Goal: Information Seeking & Learning: Learn about a topic

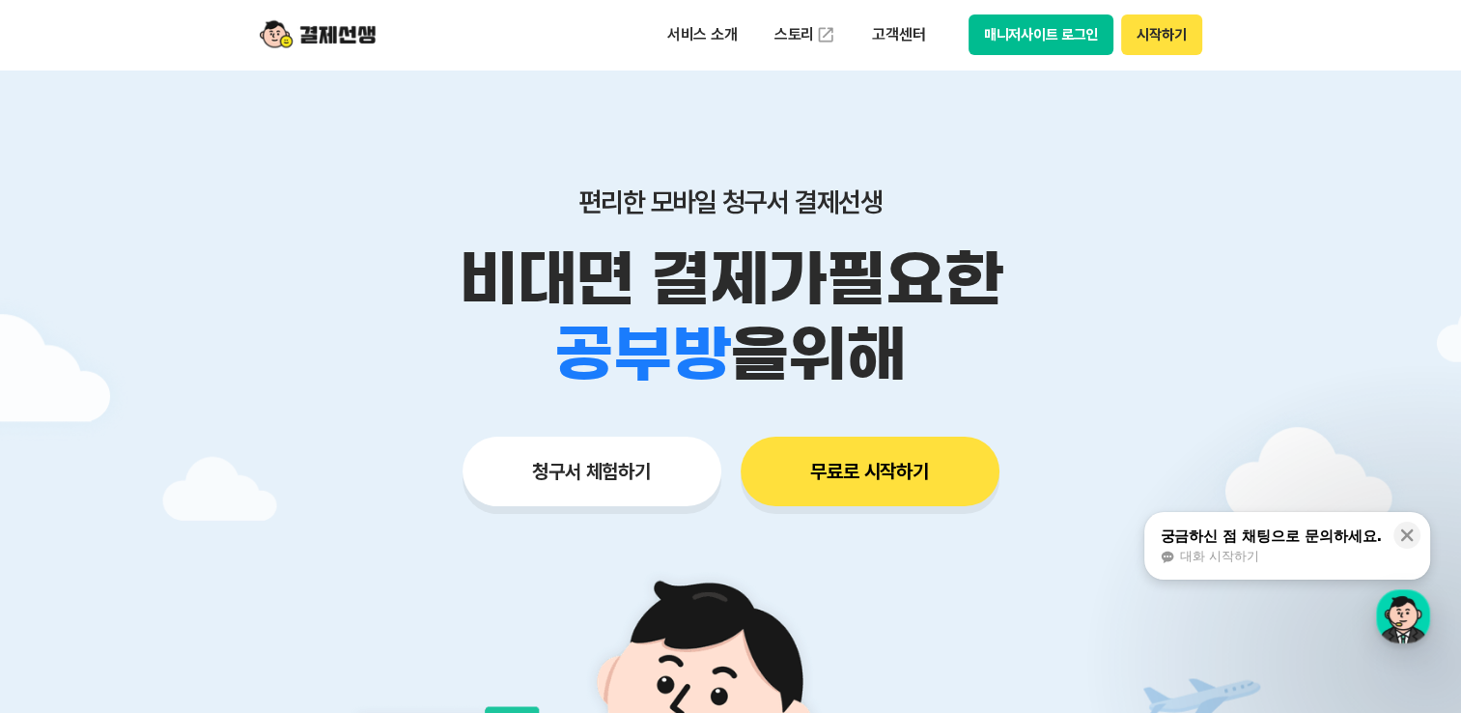
click at [622, 474] on button "청구서 체험하기" at bounding box center [592, 472] width 259 height 70
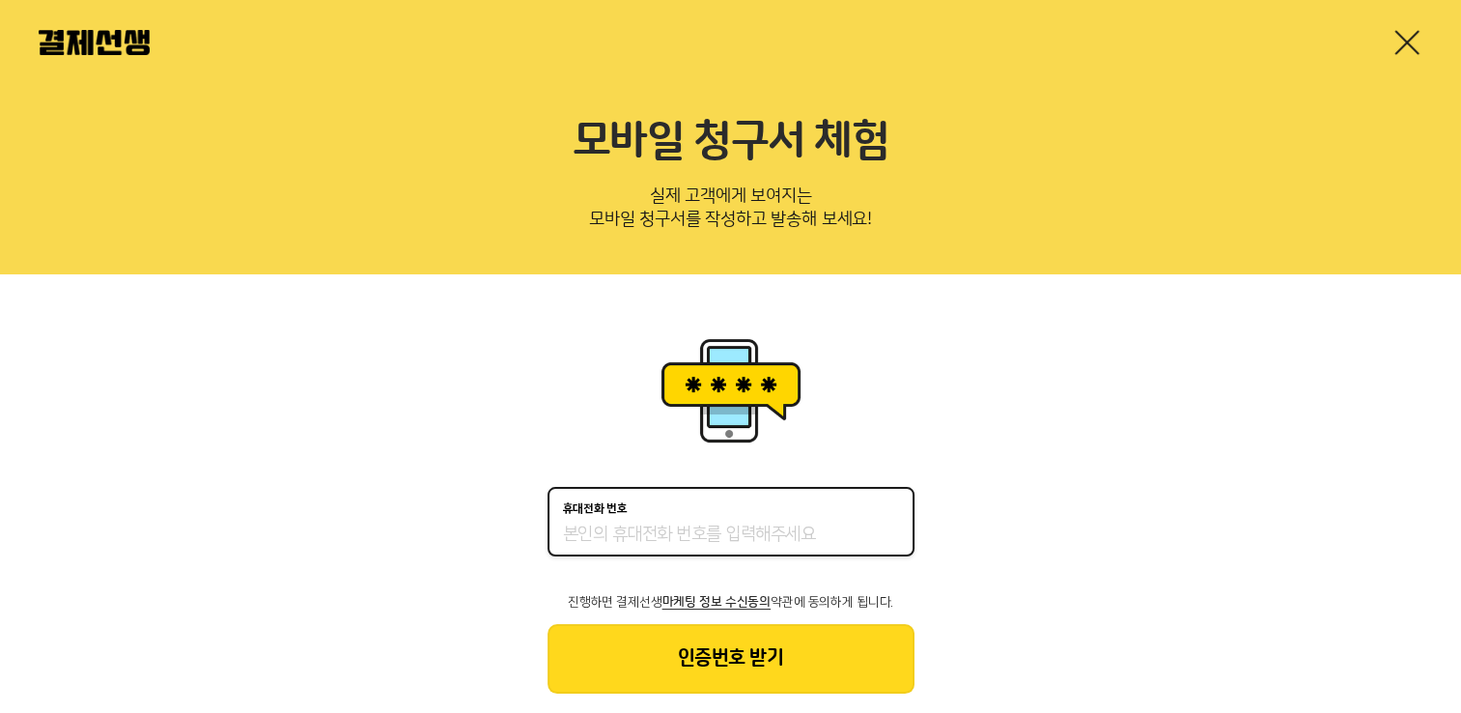
click at [665, 544] on input "휴대전화 번호" at bounding box center [731, 535] width 336 height 23
type input "01099698450"
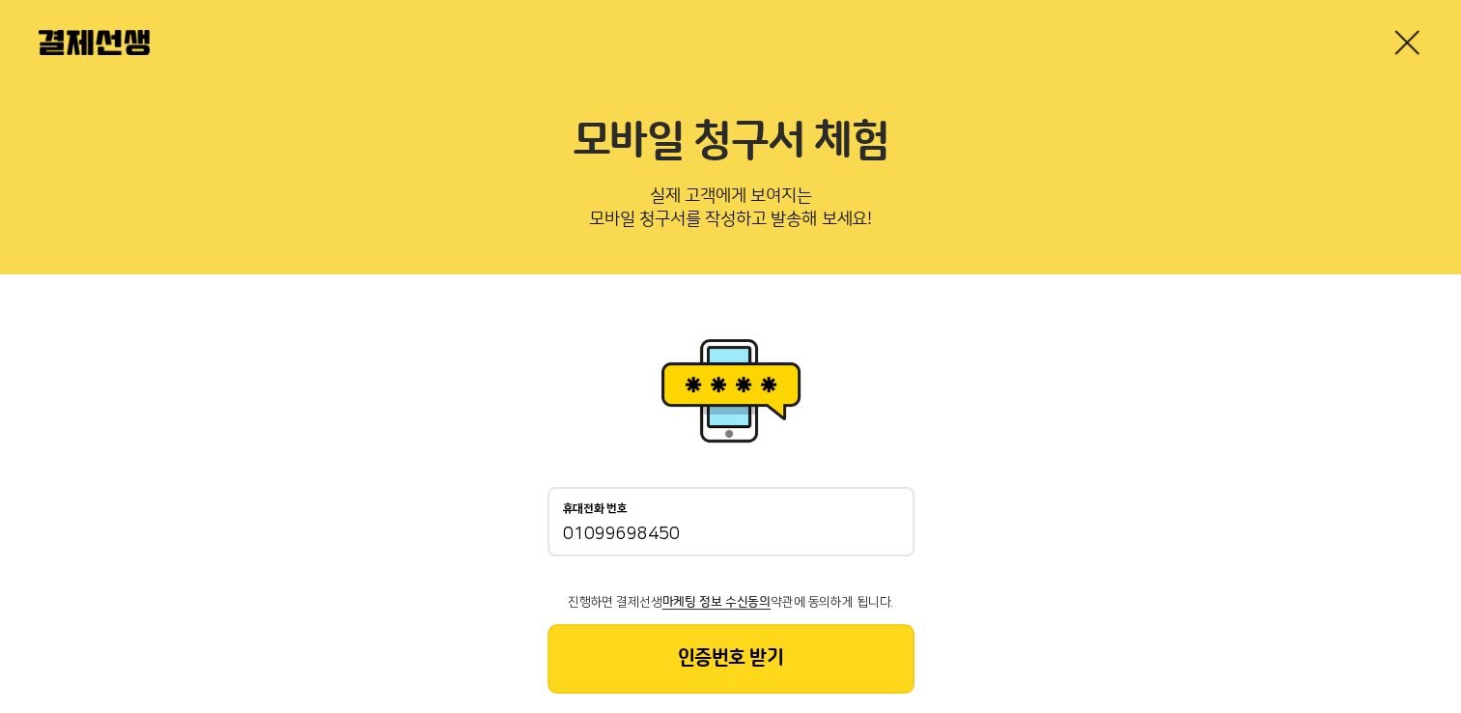
click at [773, 659] on button "인증번호 받기" at bounding box center [731, 659] width 367 height 70
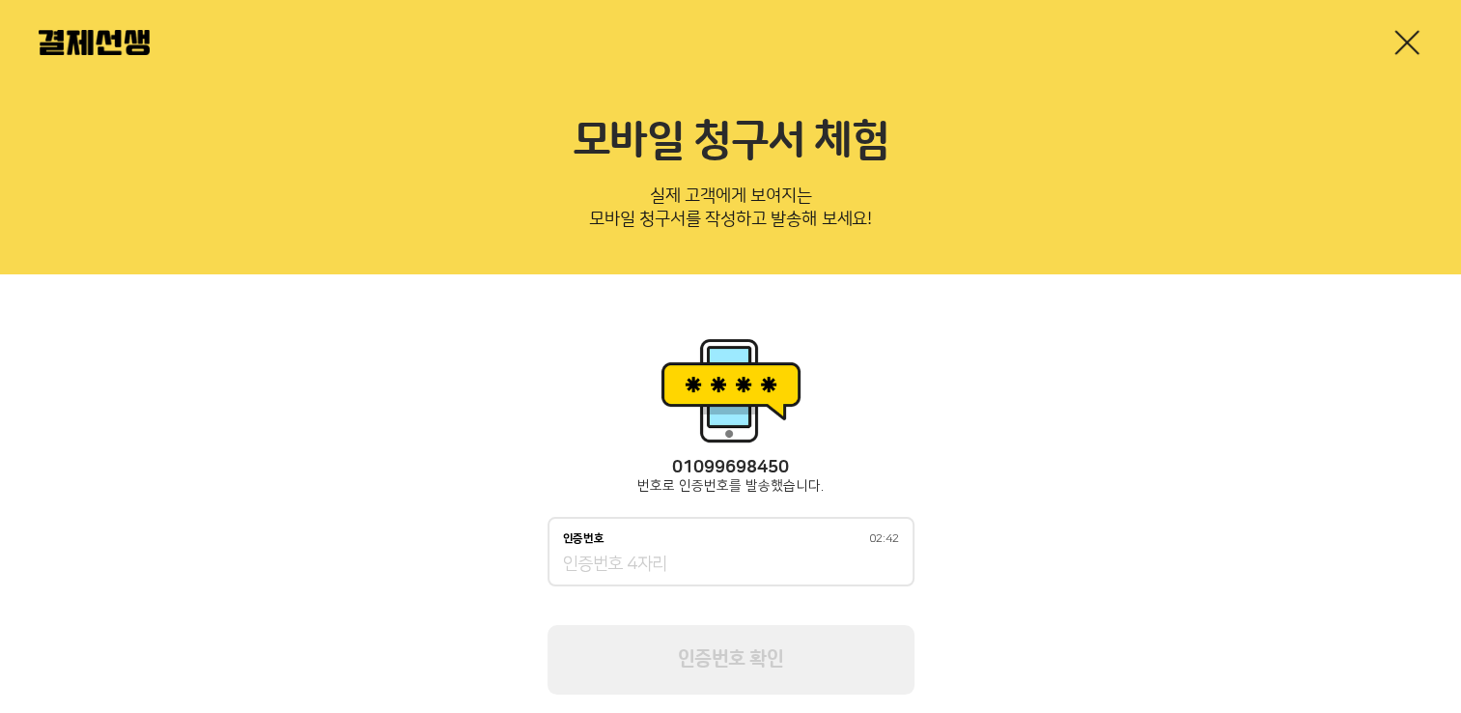
click at [110, 45] on img at bounding box center [94, 42] width 111 height 25
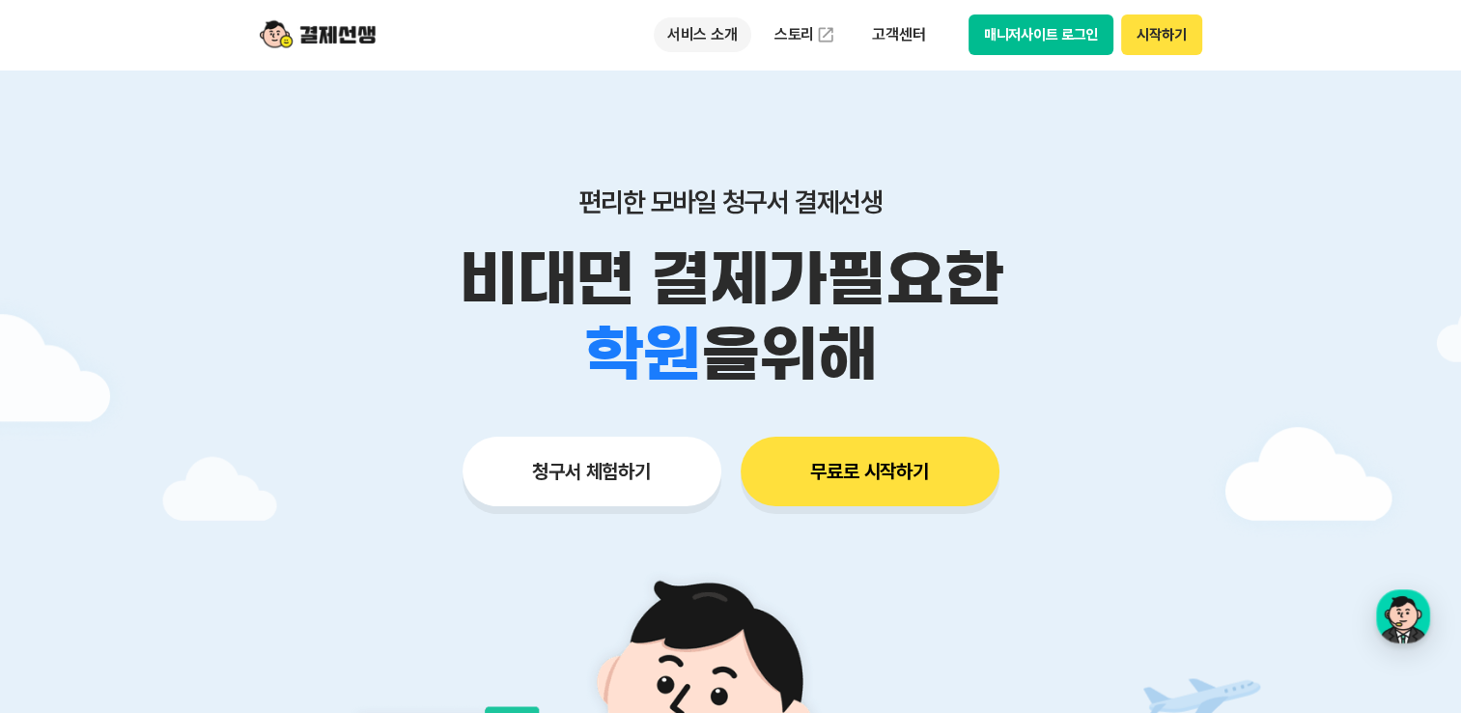
click at [724, 37] on p "서비스 소개" at bounding box center [703, 34] width 98 height 35
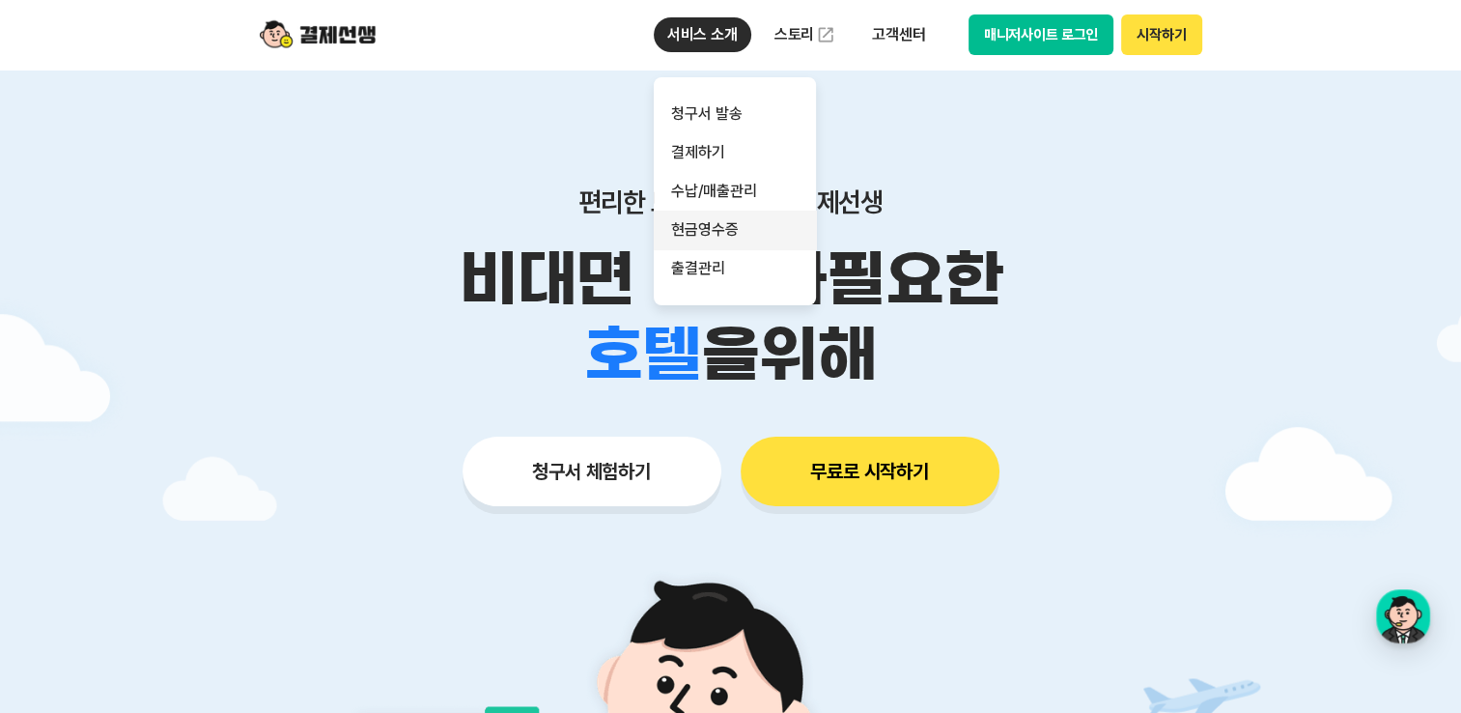
click at [710, 236] on link "현금영수증" at bounding box center [735, 230] width 162 height 39
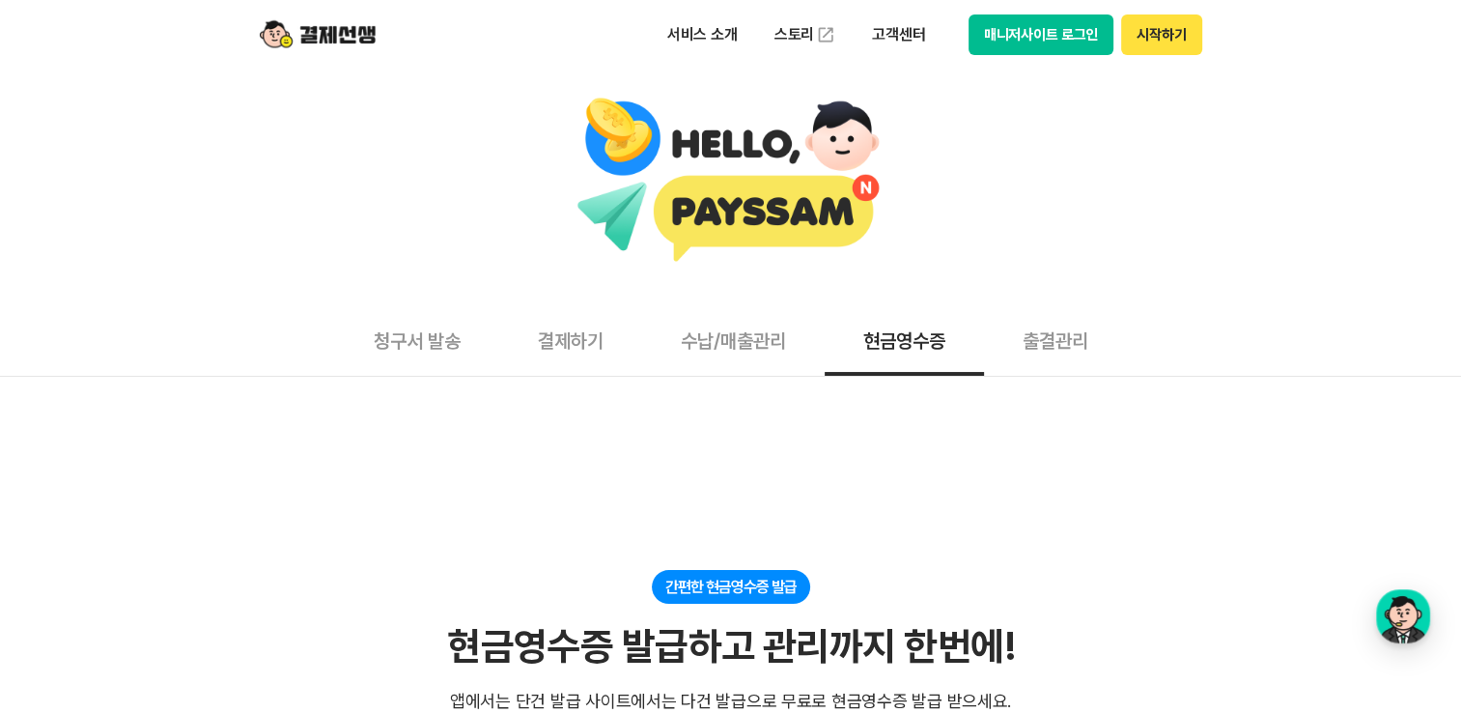
click at [1074, 338] on button "출결관리" at bounding box center [1055, 339] width 143 height 71
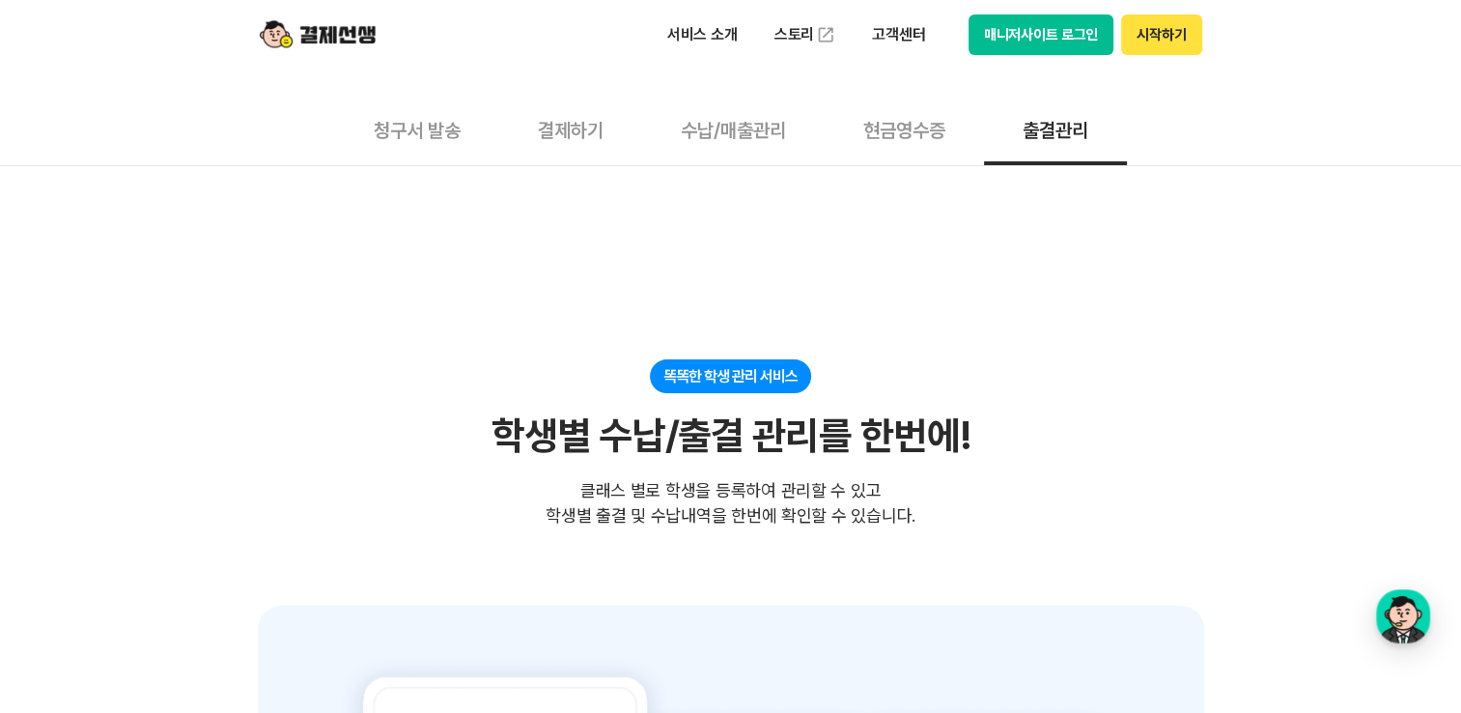
scroll to position [193, 0]
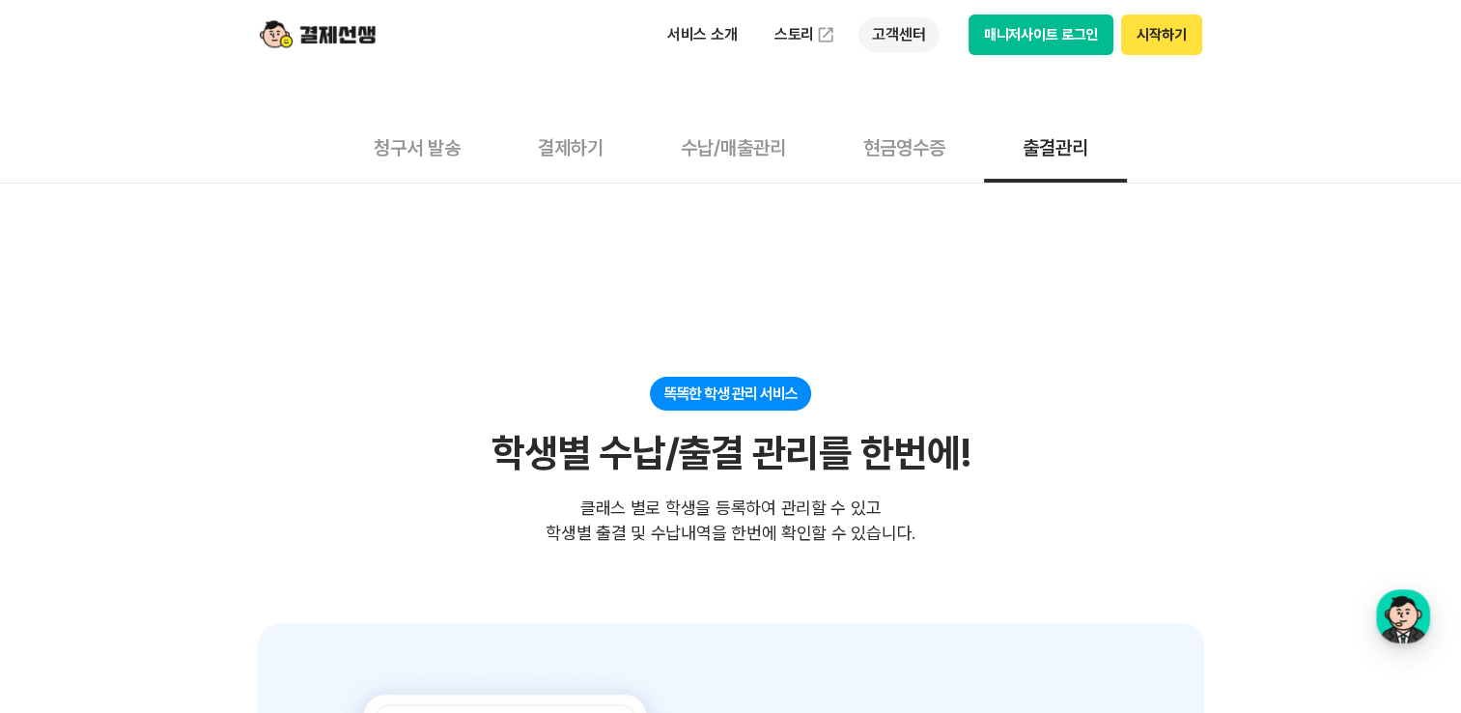
click at [906, 32] on p "고객센터" at bounding box center [899, 34] width 80 height 35
click at [903, 112] on link "자주 묻는 질문" at bounding box center [940, 114] width 162 height 39
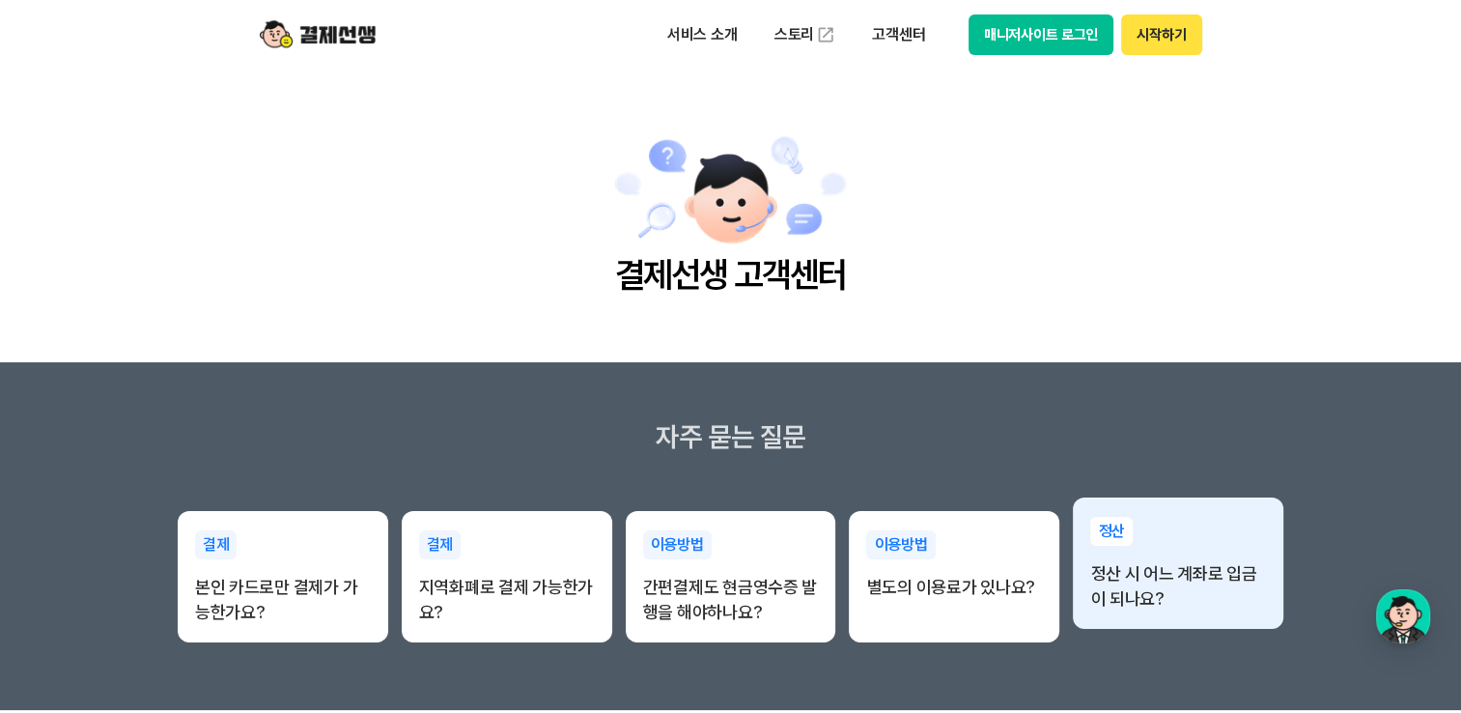
click at [1194, 627] on div "정산 정산 시 어느 계좌로 입금이 되나요?" at bounding box center [1178, 563] width 211 height 133
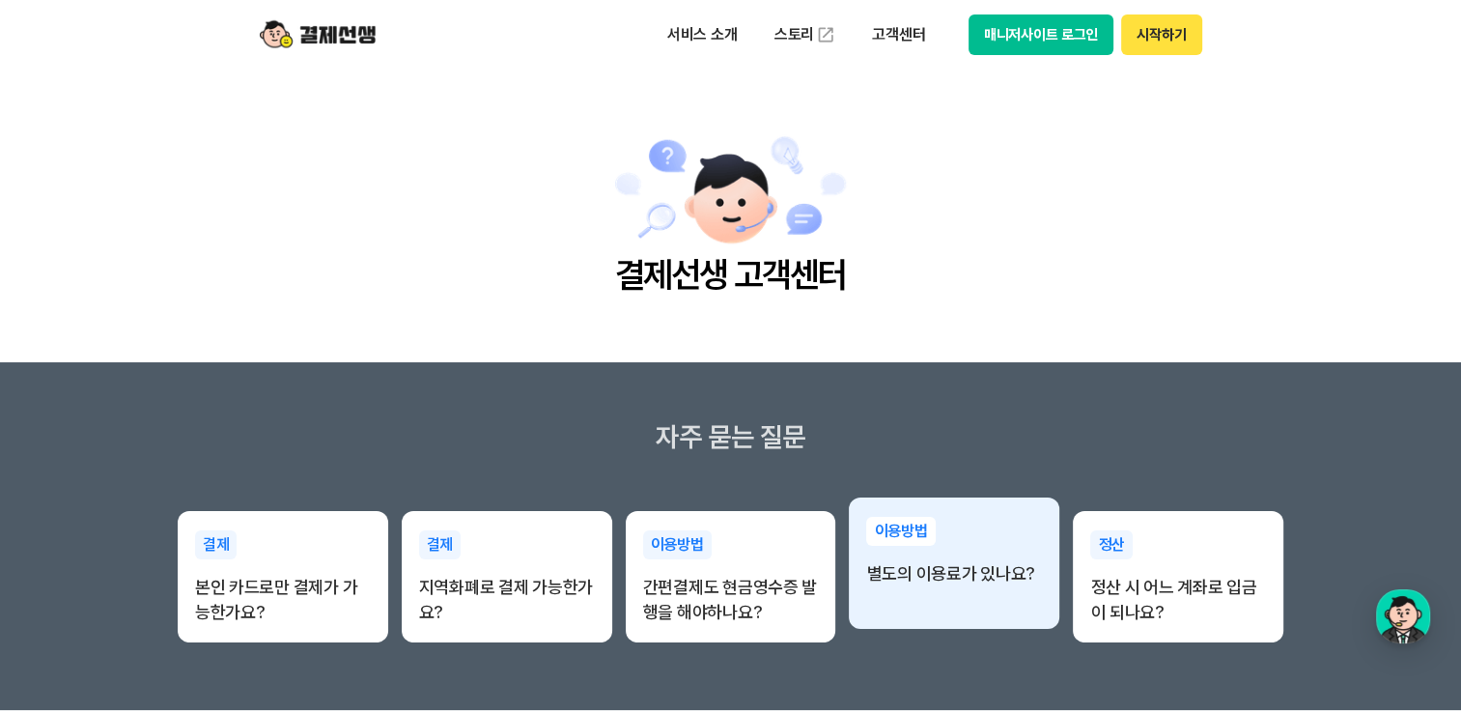
click at [965, 603] on div "이용방법 별도의 이용료가 있나요?" at bounding box center [954, 551] width 211 height 108
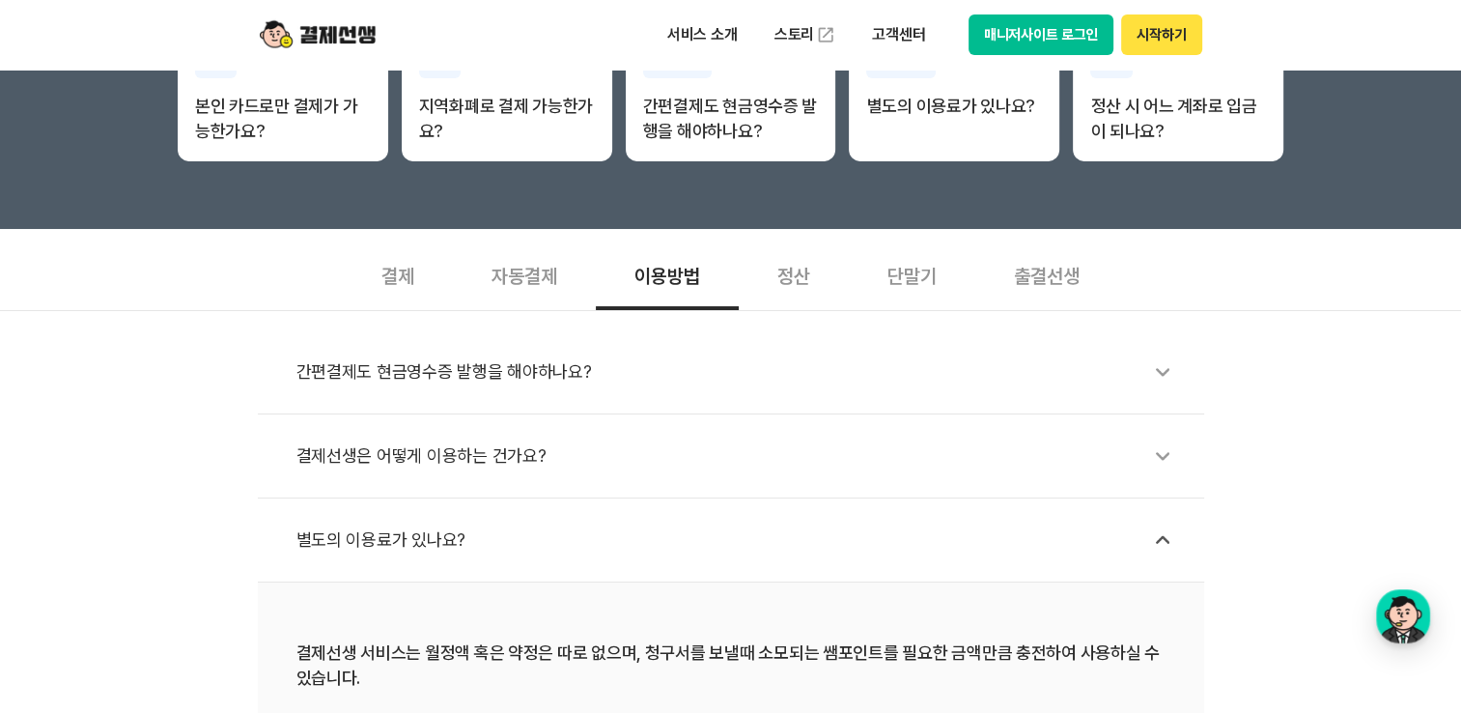
scroll to position [483, 0]
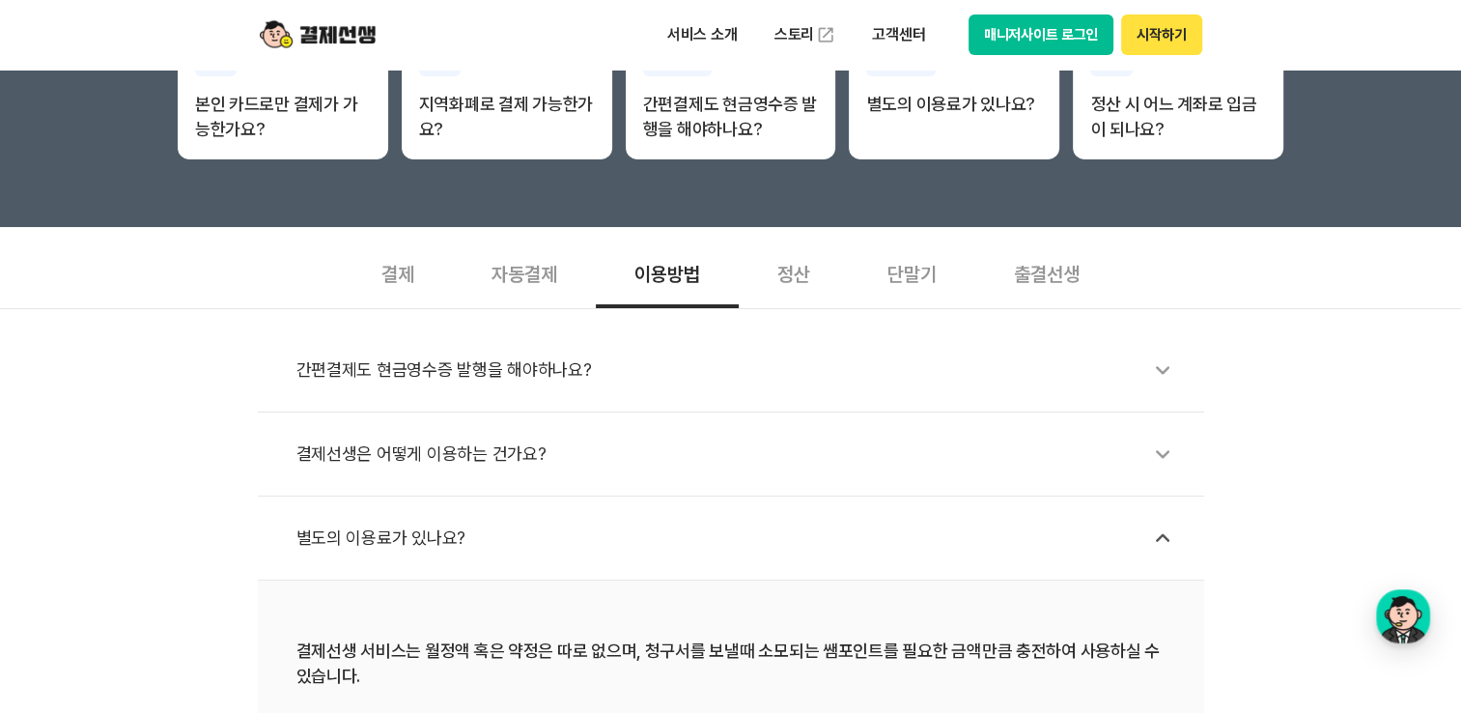
click at [392, 512] on li "별도의 이용료가 있나요?" at bounding box center [731, 538] width 947 height 84
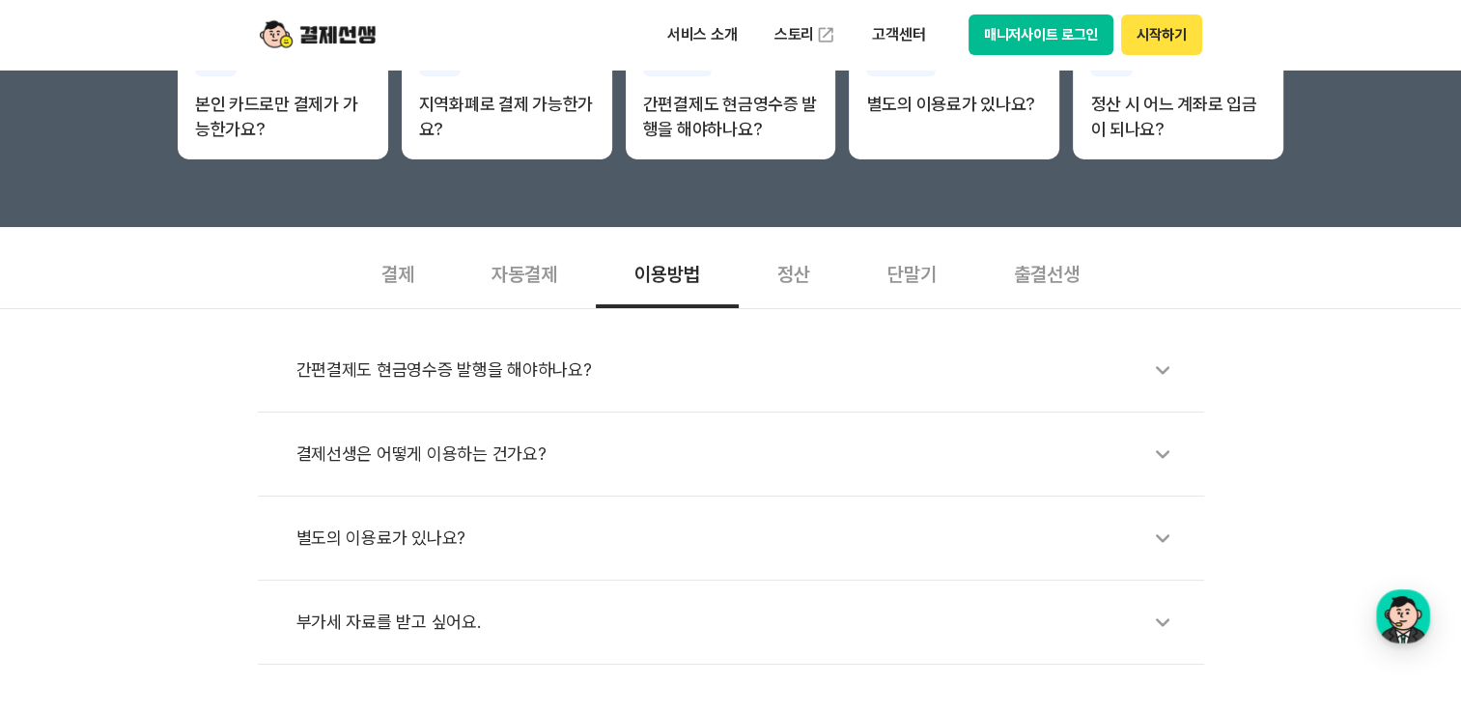
click at [363, 527] on div "별도의 이용료가 있나요?" at bounding box center [741, 538] width 889 height 44
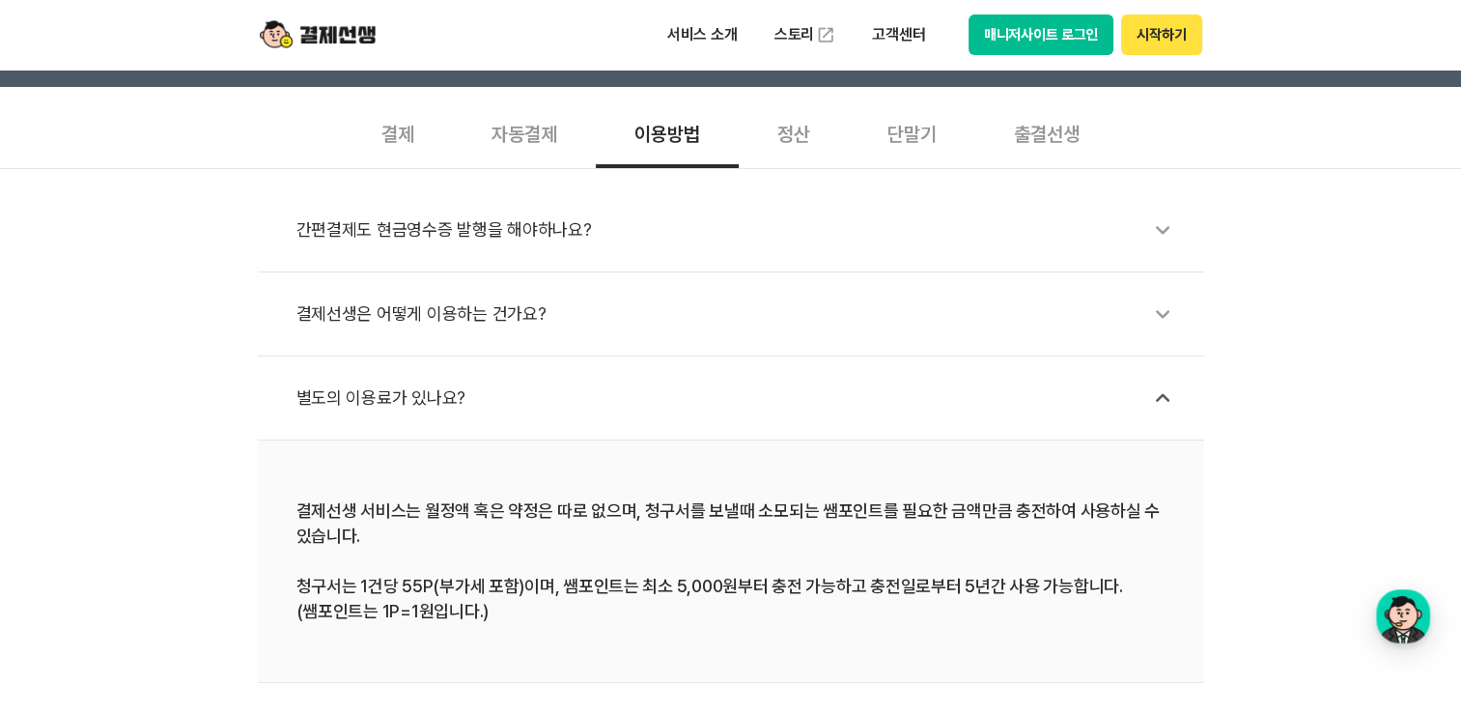
scroll to position [676, 0]
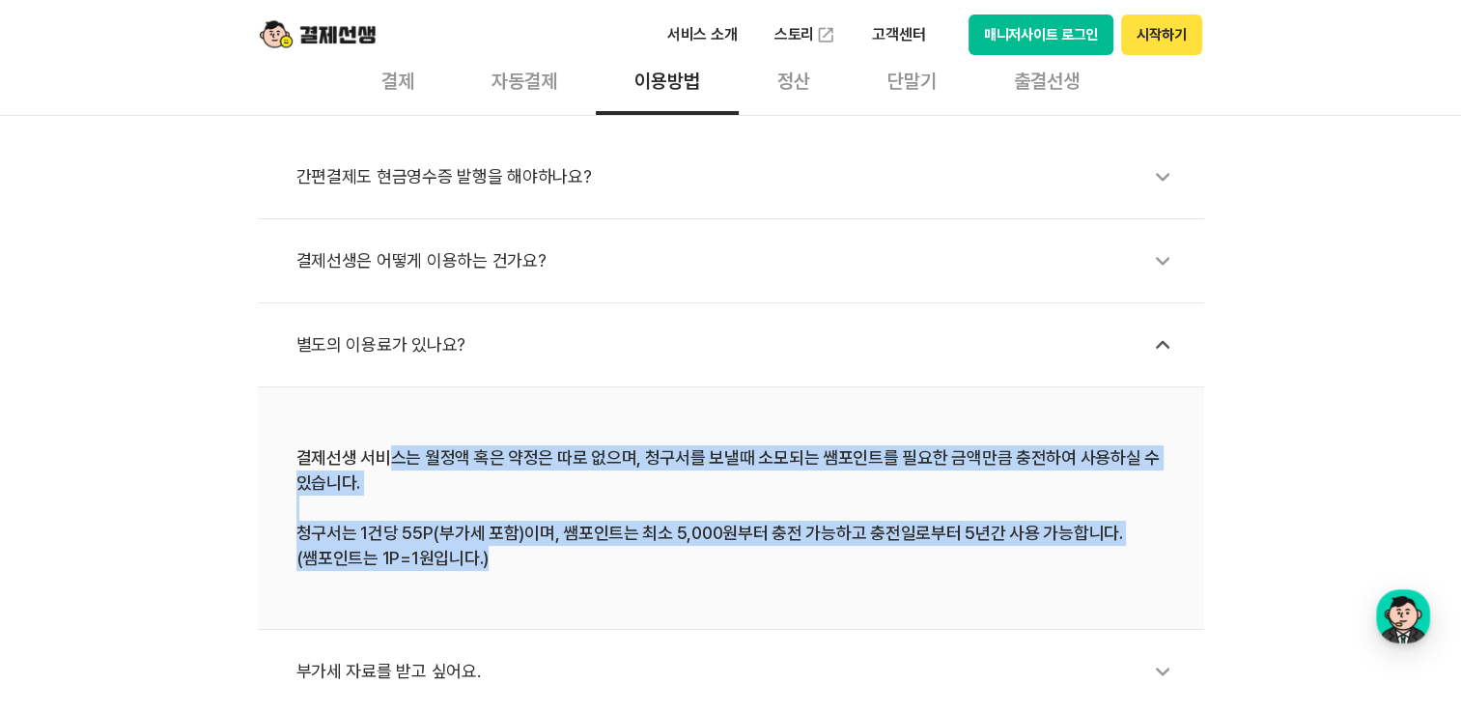
drag, startPoint x: 386, startPoint y: 454, endPoint x: 1182, endPoint y: 569, distance: 804.2
click at [1182, 569] on li "결제선생 서비스는 월정액 혹은 약정은 따로 없으며, 청구서를 보낼때 소모되는 쌤포인트를 필요한 금액만큼 충전하여 사용하실 수 있습니다. 청구서…" at bounding box center [731, 508] width 947 height 242
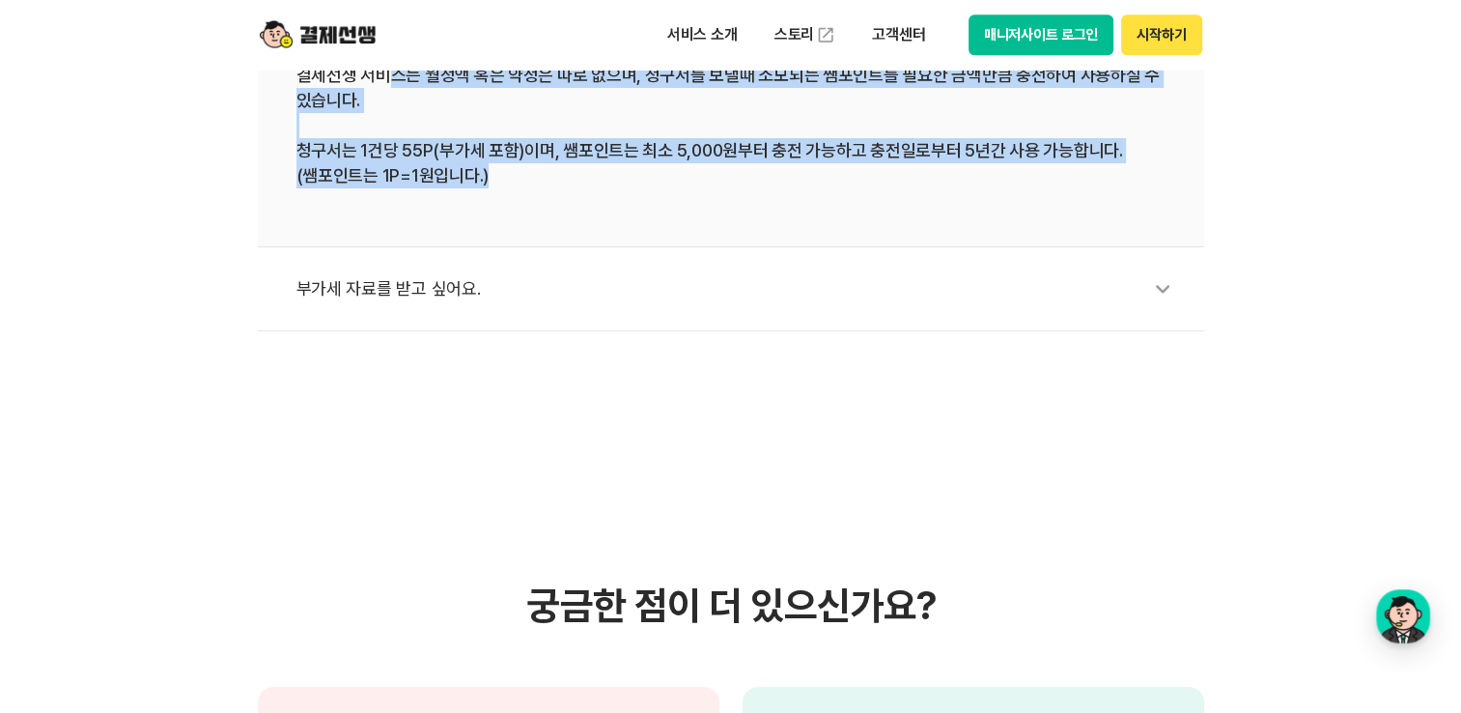
scroll to position [1063, 0]
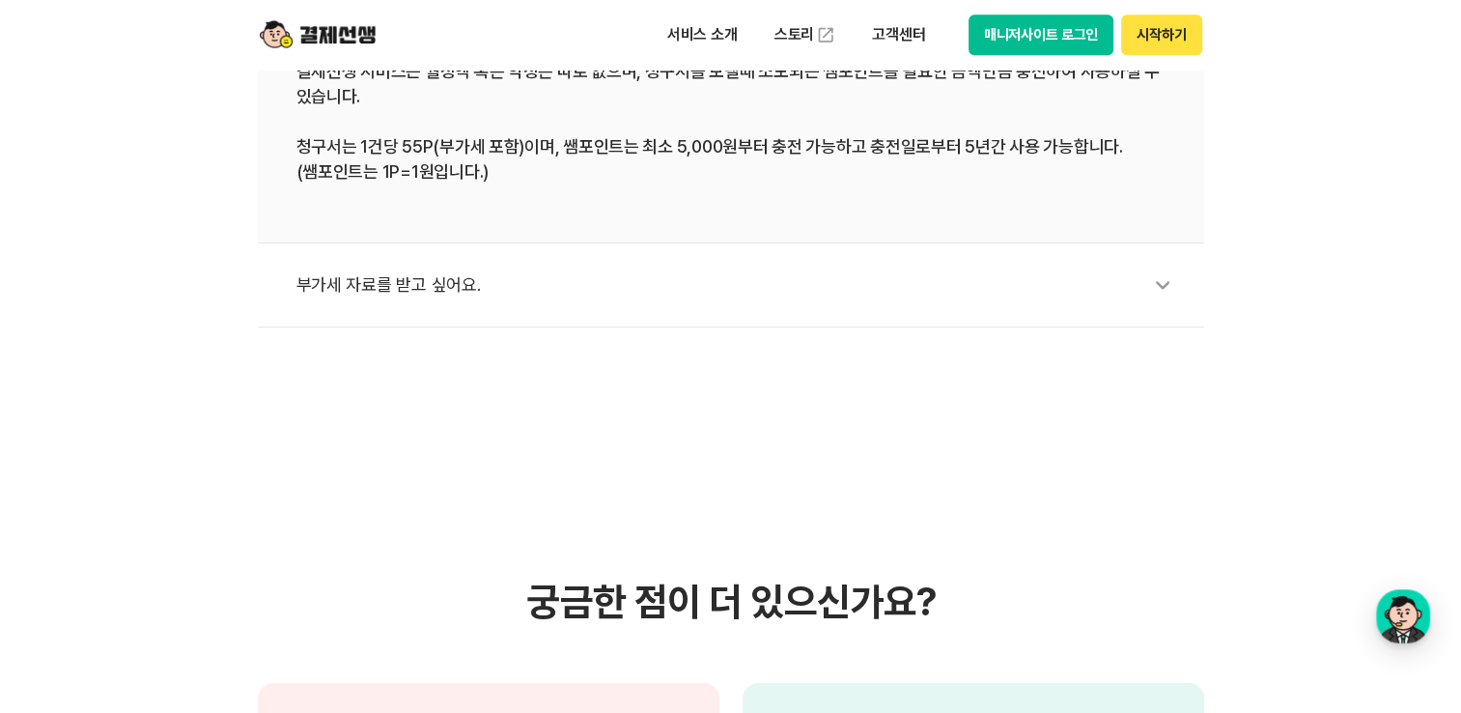
click at [387, 286] on div "부가세 자료를 받고 싶어요." at bounding box center [741, 285] width 889 height 44
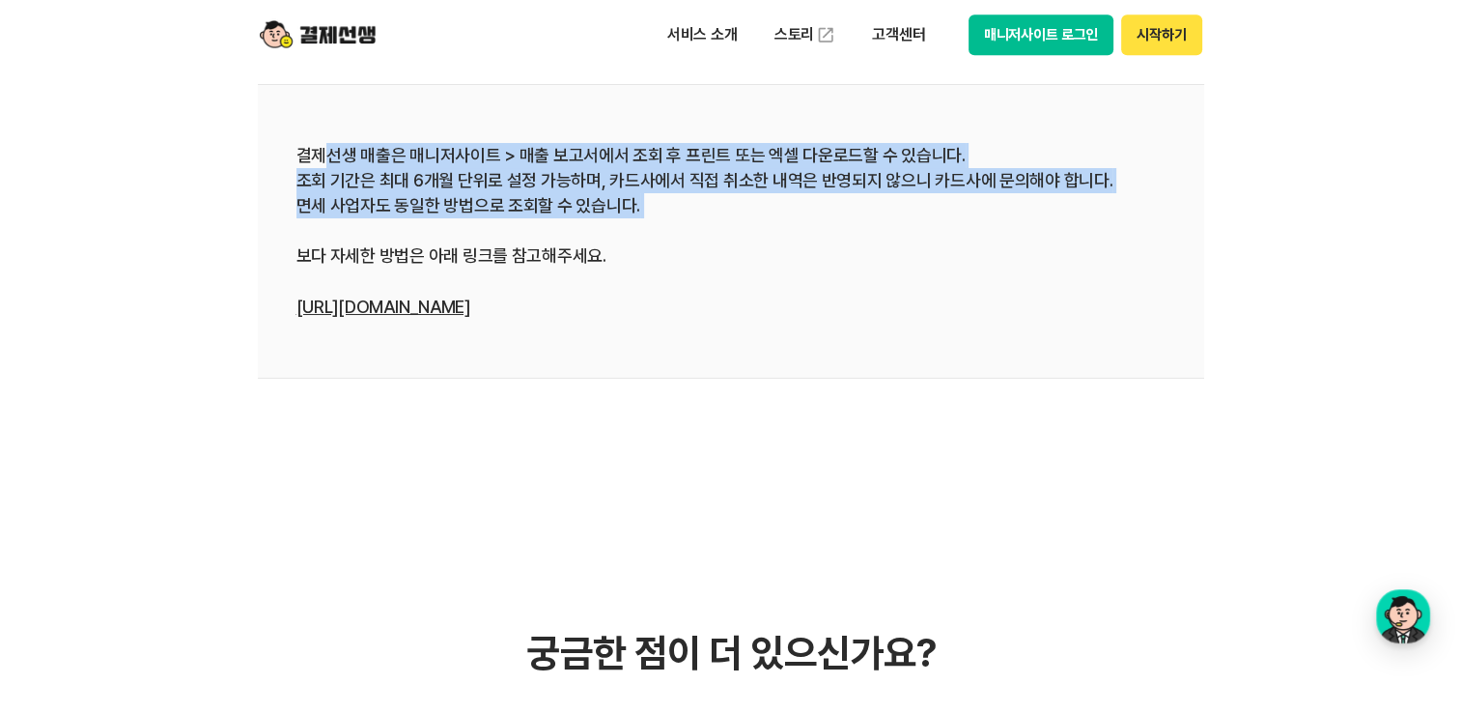
drag, startPoint x: 326, startPoint y: 149, endPoint x: 962, endPoint y: 223, distance: 639.9
click at [962, 223] on div "결제선생 매출은 매니저사이트 > 매출 보고서에서 조회 후 프린트 또는 엑셀 다운로드할 수 있습니다. 조회 기간은 최대 6개월 단위로 설정 가능…" at bounding box center [731, 231] width 869 height 177
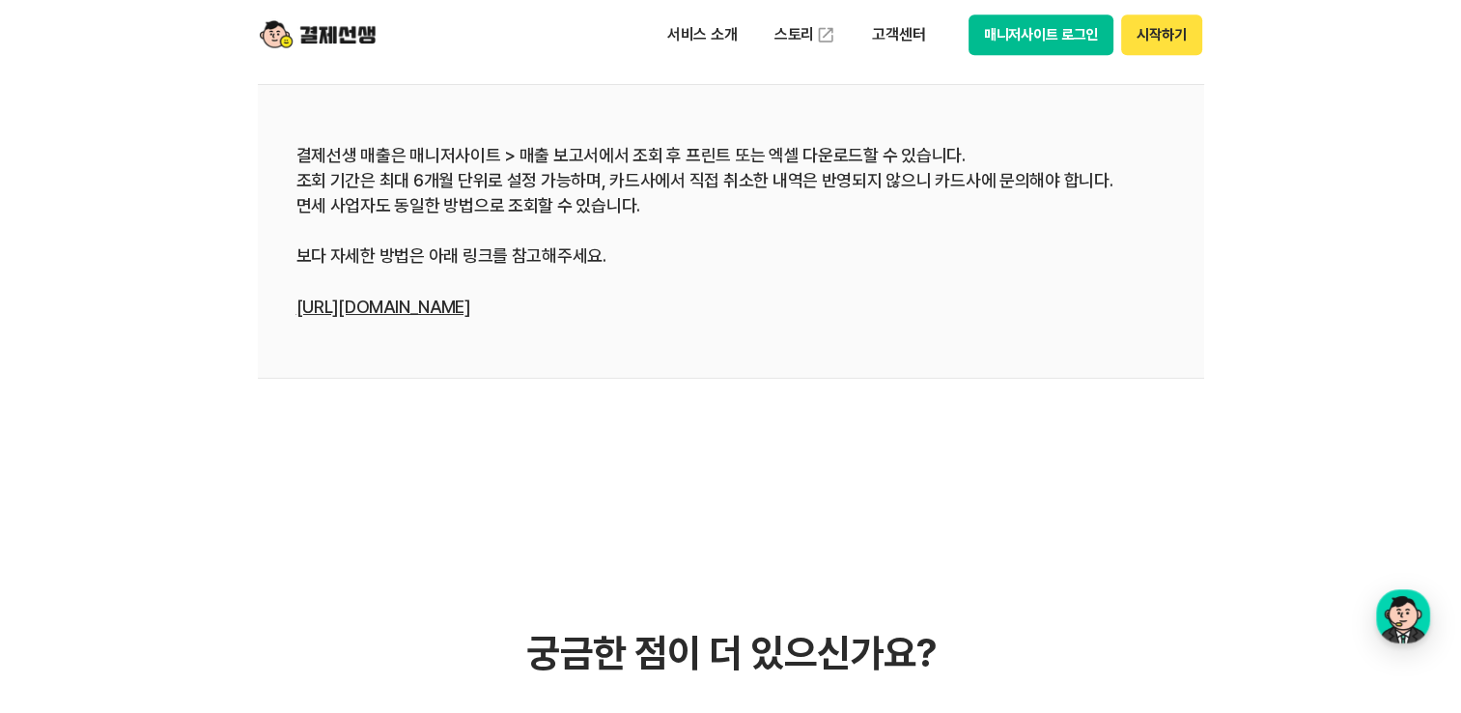
drag, startPoint x: 962, startPoint y: 223, endPoint x: 791, endPoint y: 303, distance: 188.8
click at [791, 303] on div "결제선생 매출은 매니저사이트 > 매출 보고서에서 조회 후 프린트 또는 엑셀 다운로드할 수 있습니다. 조회 기간은 최대 6개월 단위로 설정 가능…" at bounding box center [731, 231] width 869 height 177
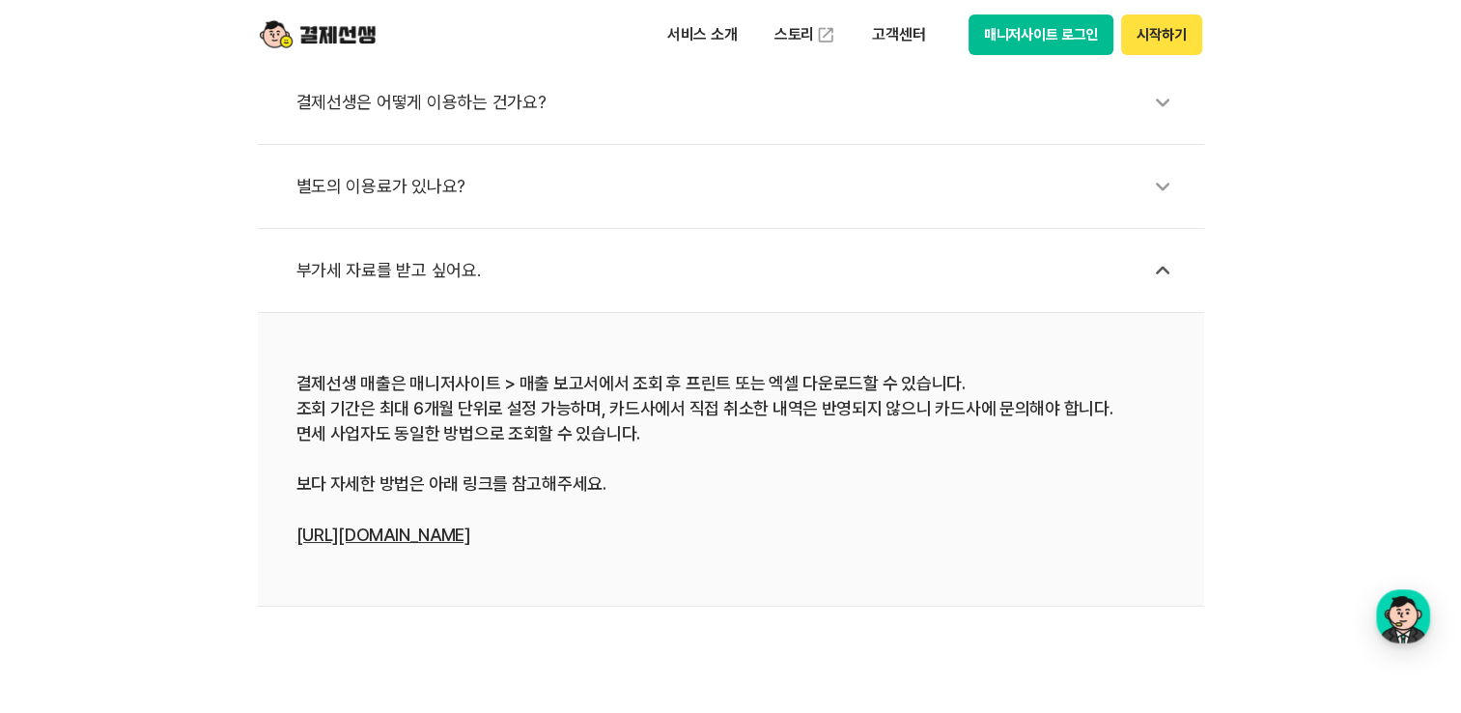
scroll to position [483, 0]
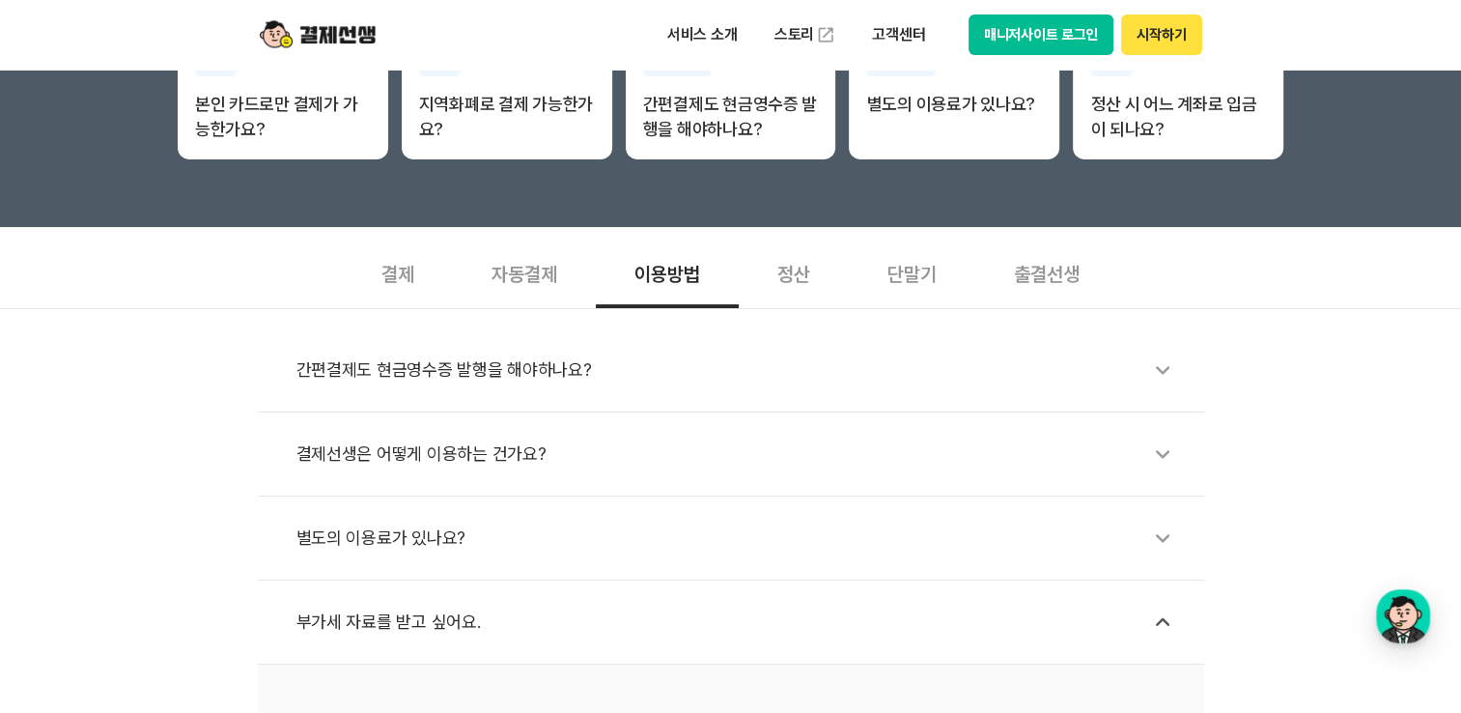
click at [480, 369] on div "간편결제도 현금영수증 발행을 해야하나요?" at bounding box center [741, 370] width 889 height 44
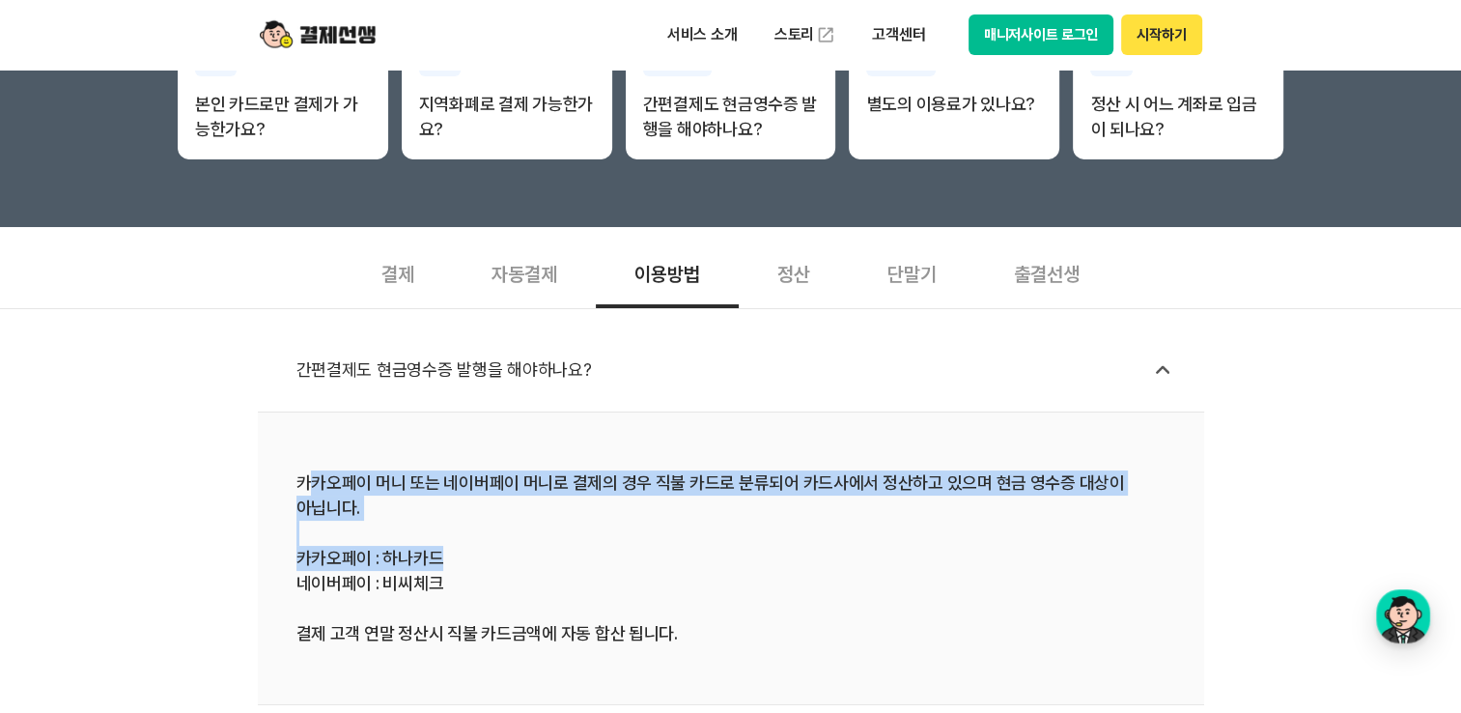
drag, startPoint x: 714, startPoint y: 521, endPoint x: 1153, endPoint y: 565, distance: 441.7
click at [1153, 565] on div "카카오페이 머니 또는 네이버페이 머니로 결제의 경우 직불 카드로 분류되어 카드사에서 정산하고 있으며 현금 영수증 대상이 아닙니다. 카카오페이 …" at bounding box center [731, 558] width 869 height 176
click at [479, 546] on div "카카오페이 머니 또는 네이버페이 머니로 결제의 경우 직불 카드로 분류되어 카드사에서 정산하고 있으며 현금 영수증 대상이 아닙니다. 카카오페이 …" at bounding box center [731, 558] width 869 height 176
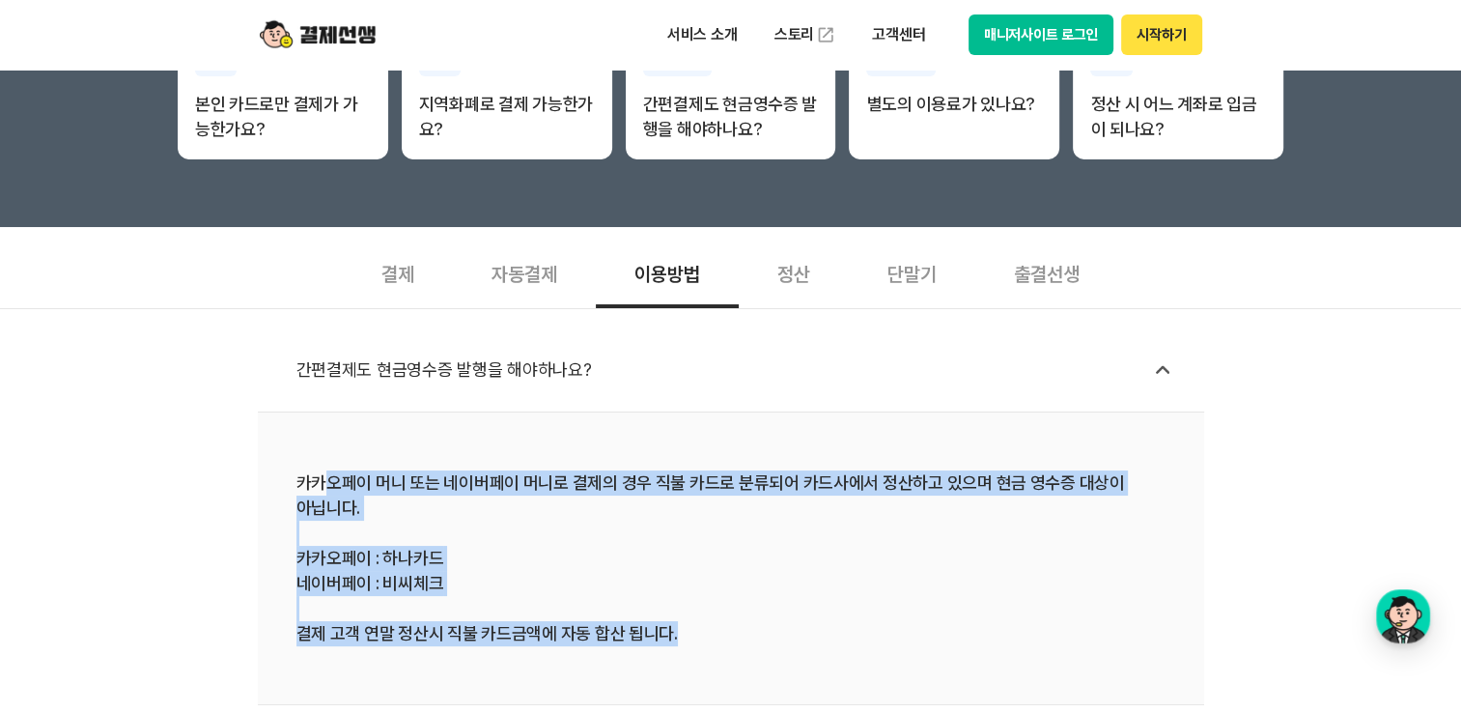
drag, startPoint x: 396, startPoint y: 480, endPoint x: 874, endPoint y: 610, distance: 495.6
click at [874, 610] on div "카카오페이 머니 또는 네이버페이 머니로 결제의 경우 직불 카드로 분류되어 카드사에서 정산하고 있으며 현금 영수증 대상이 아닙니다. 카카오페이 …" at bounding box center [731, 558] width 869 height 176
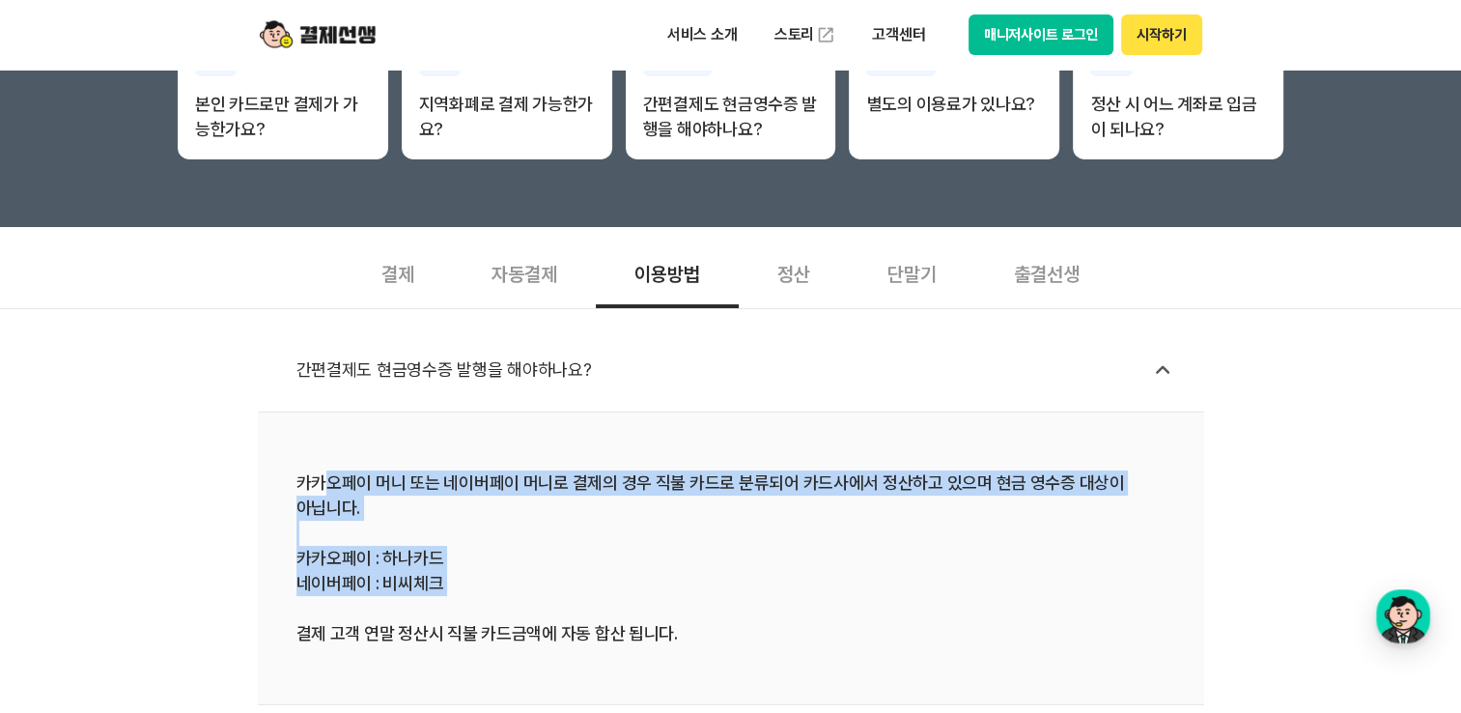
drag, startPoint x: 874, startPoint y: 610, endPoint x: 726, endPoint y: 597, distance: 148.4
click at [726, 597] on div "카카오페이 머니 또는 네이버페이 머니로 결제의 경우 직불 카드로 분류되어 카드사에서 정산하고 있으며 현금 영수증 대상이 아닙니다. 카카오페이 …" at bounding box center [731, 558] width 869 height 176
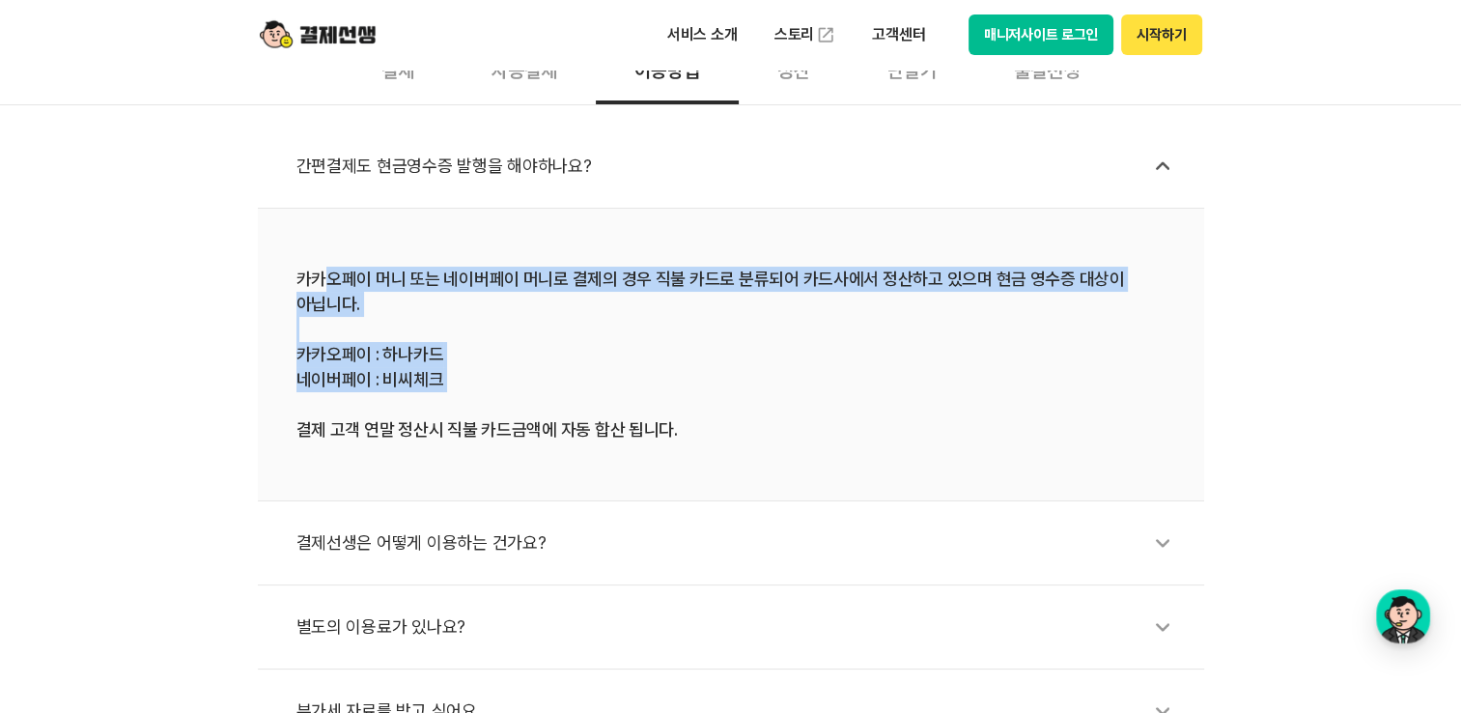
scroll to position [773, 0]
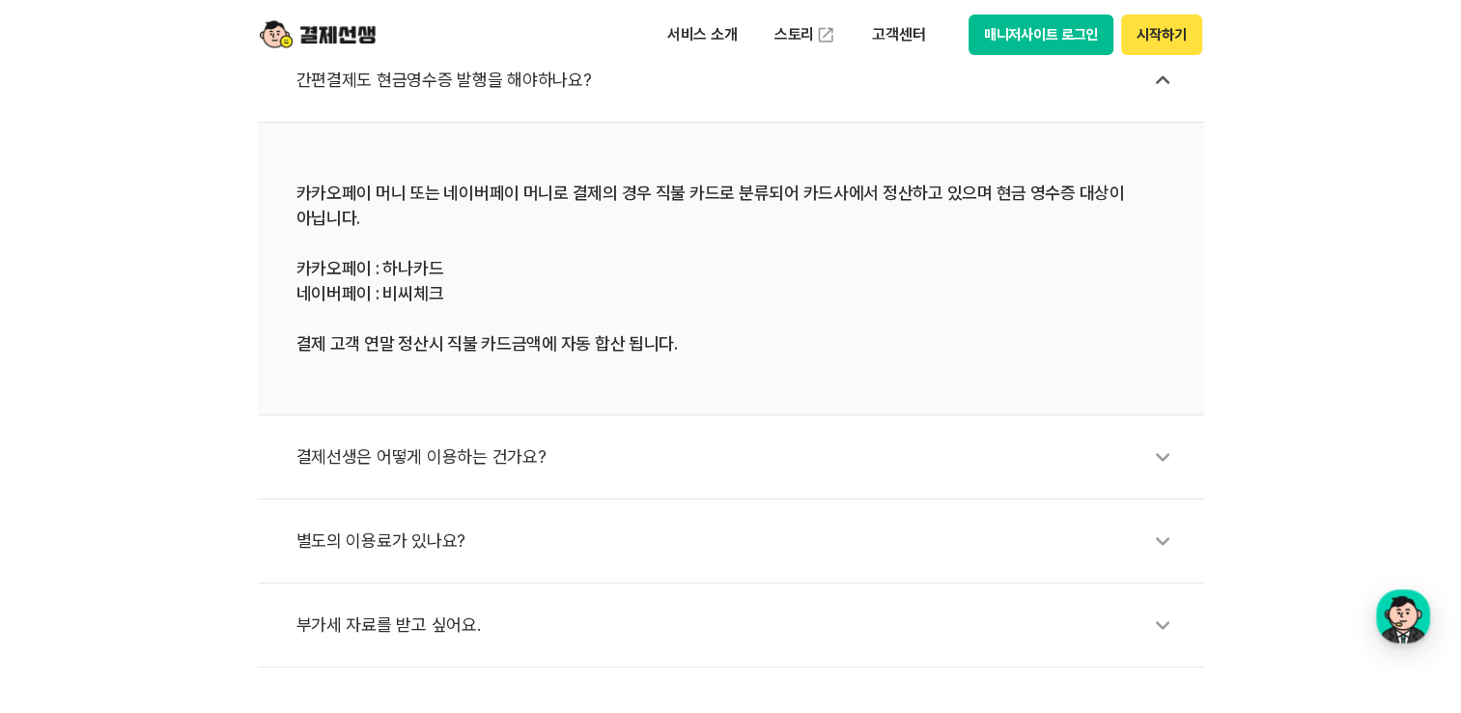
click at [419, 467] on div "결제선생은 어떻게 이용하는 건가요?" at bounding box center [741, 457] width 889 height 44
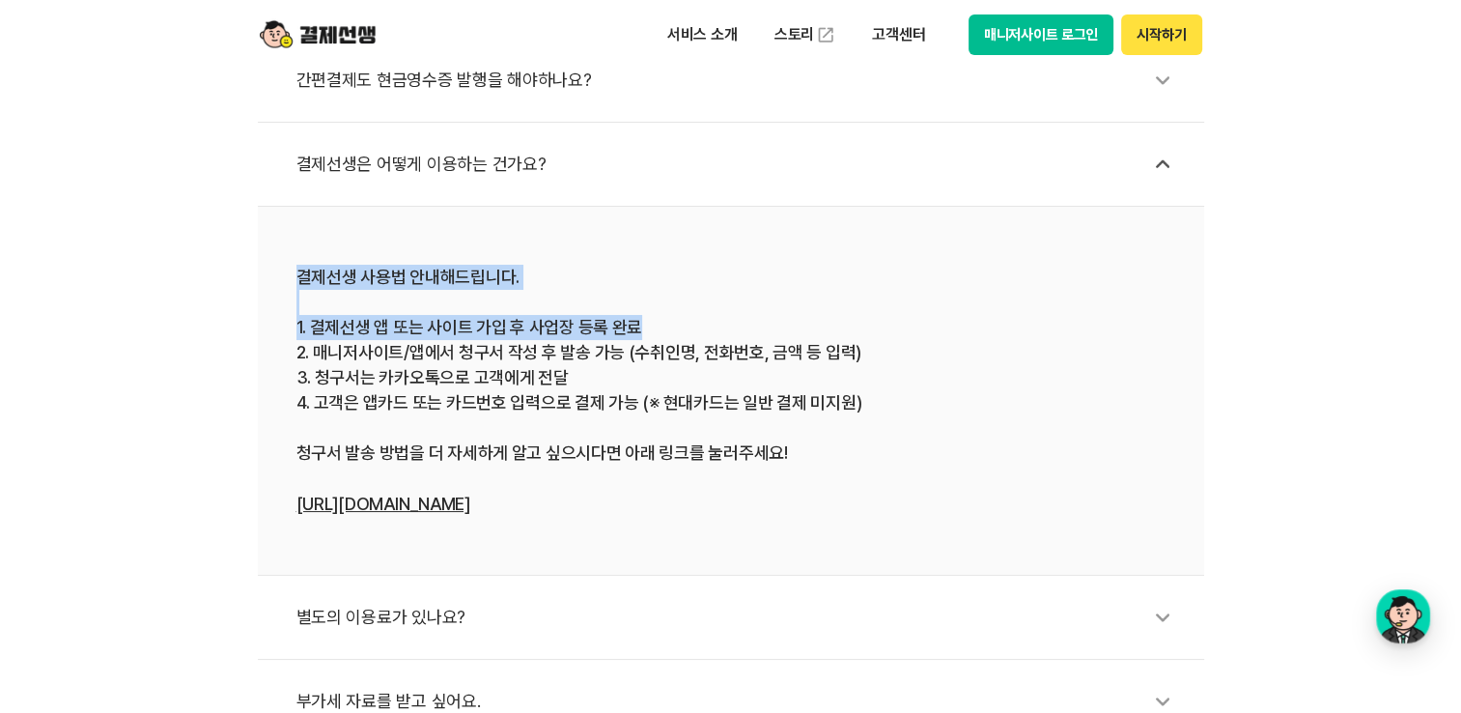
drag, startPoint x: 374, startPoint y: 270, endPoint x: 694, endPoint y: 334, distance: 326.0
click at [694, 334] on li "결제선생 사용법 안내해드립니다. 1. 결제선생 앱 또는 사이트 가입 후 사업장 등록 완료 2. 매니저사이트/앱에서 청구서 작성 후 발송 가능 …" at bounding box center [731, 391] width 947 height 369
click at [398, 325] on div "결제선생 사용법 안내해드립니다. 1. 결제선생 앱 또는 사이트 가입 후 사업장 등록 완료 2. 매니저사이트/앱에서 청구서 작성 후 발송 가능 …" at bounding box center [731, 391] width 869 height 252
drag, startPoint x: 302, startPoint y: 322, endPoint x: 930, endPoint y: 493, distance: 650.7
click at [930, 493] on div "결제선생 사용법 안내해드립니다. 1. 결제선생 앱 또는 사이트 가입 후 사업장 등록 완료 2. 매니저사이트/앱에서 청구서 작성 후 발송 가능 …" at bounding box center [731, 391] width 869 height 252
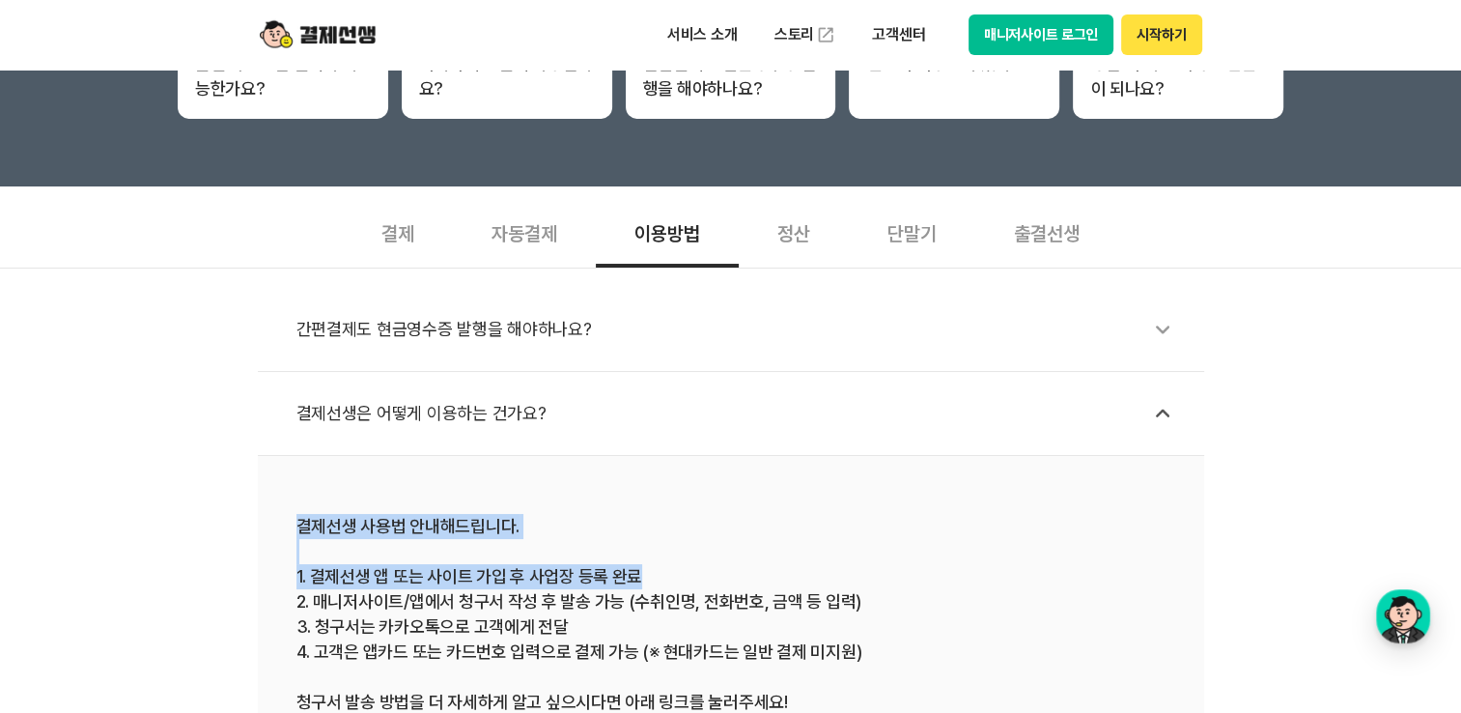
scroll to position [193, 0]
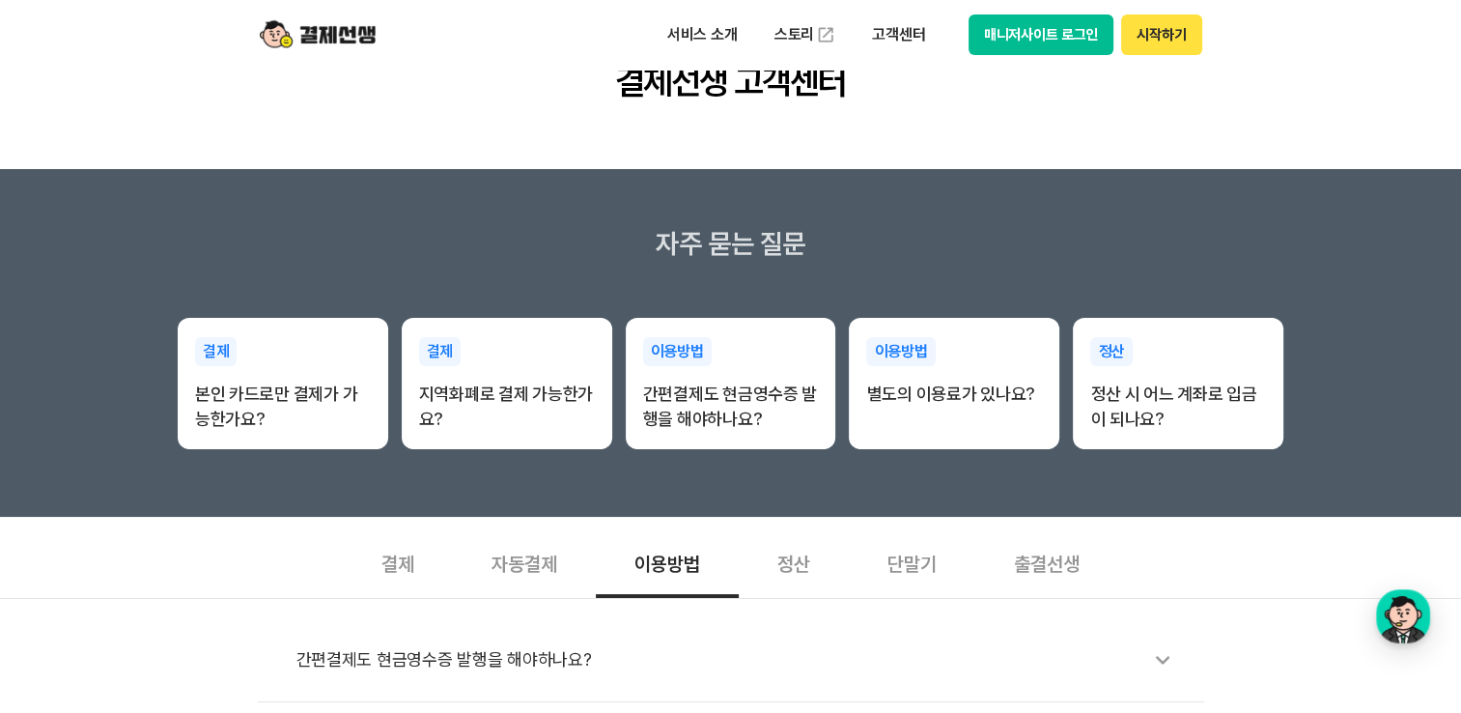
click at [784, 75] on h2 "결제선생 고객센터" at bounding box center [730, 82] width 235 height 50
click at [695, 32] on p "서비스 소개" at bounding box center [703, 34] width 98 height 35
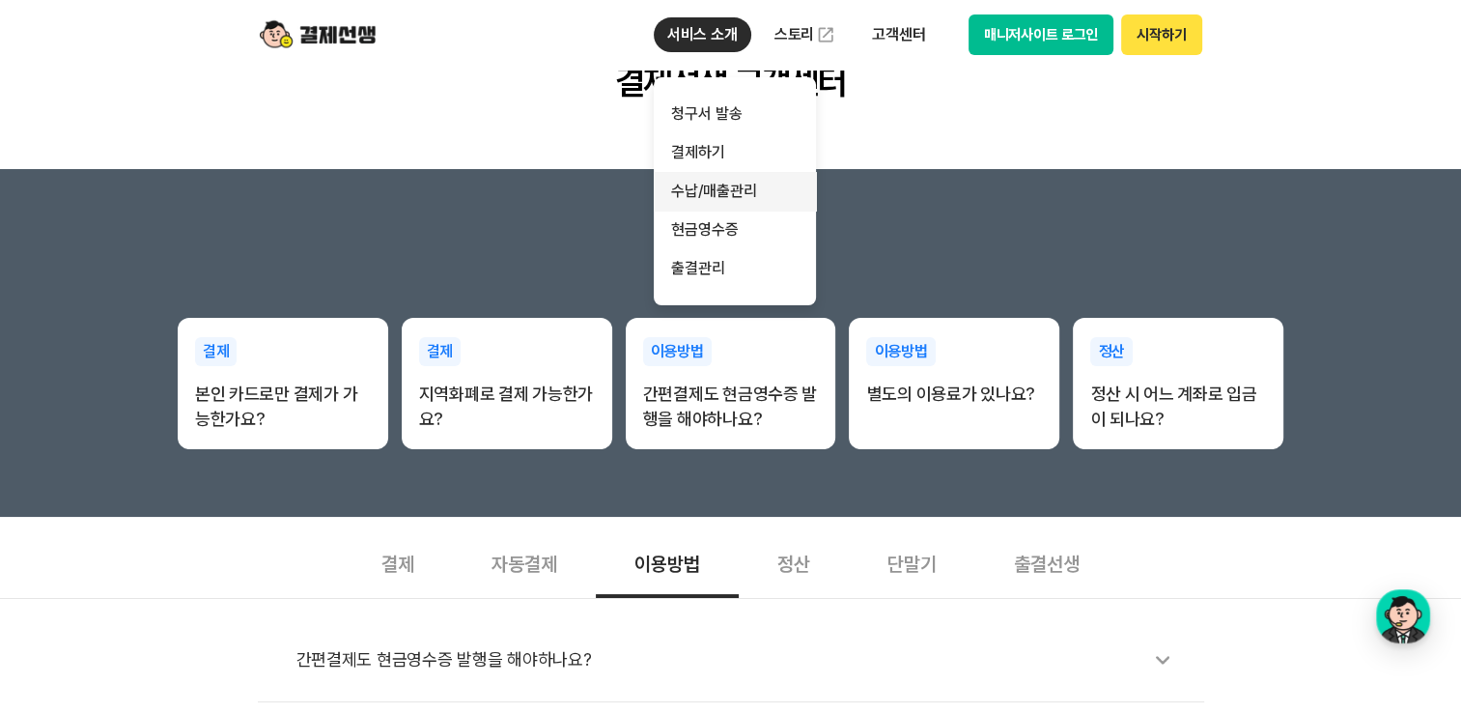
click at [711, 203] on link "수납/매출관리" at bounding box center [735, 191] width 162 height 39
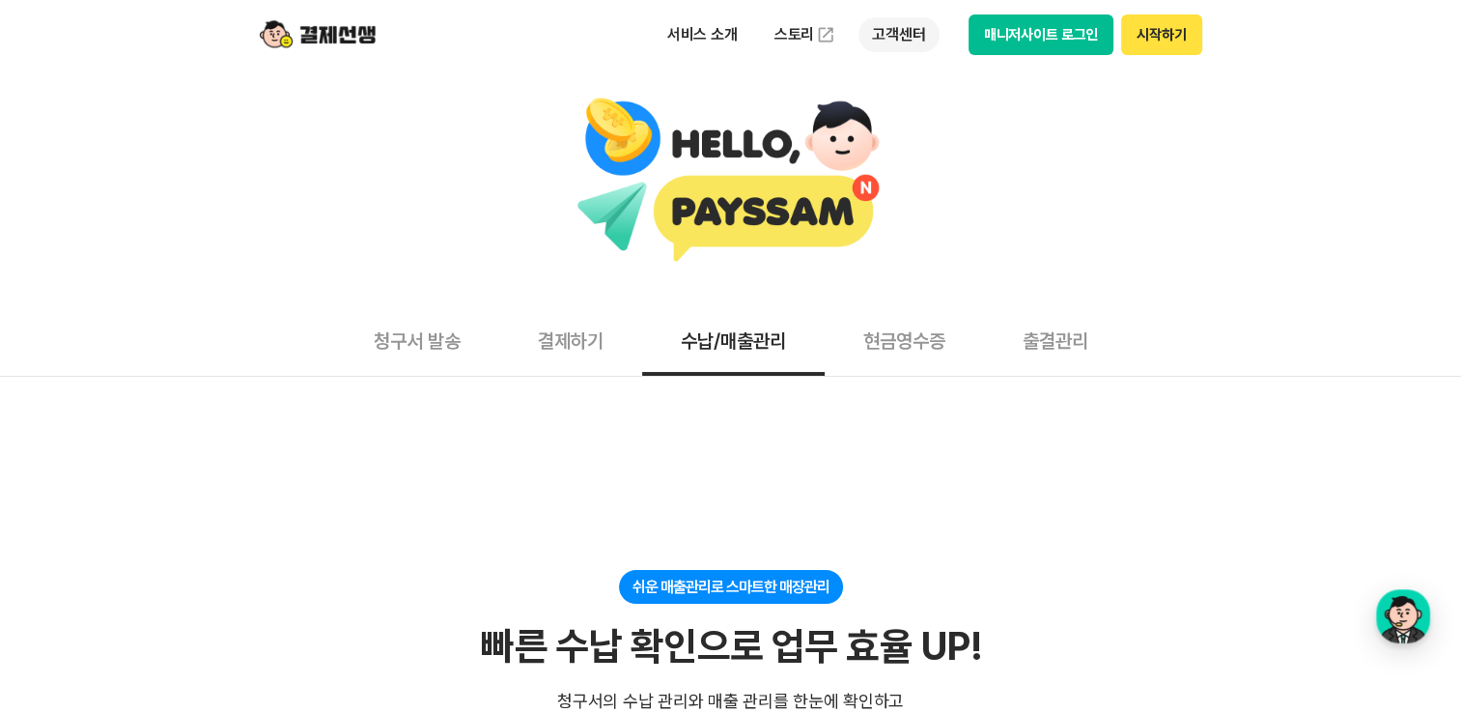
click at [900, 33] on p "고객센터" at bounding box center [899, 34] width 80 height 35
click at [896, 123] on link "자주 묻는 질문" at bounding box center [940, 114] width 162 height 39
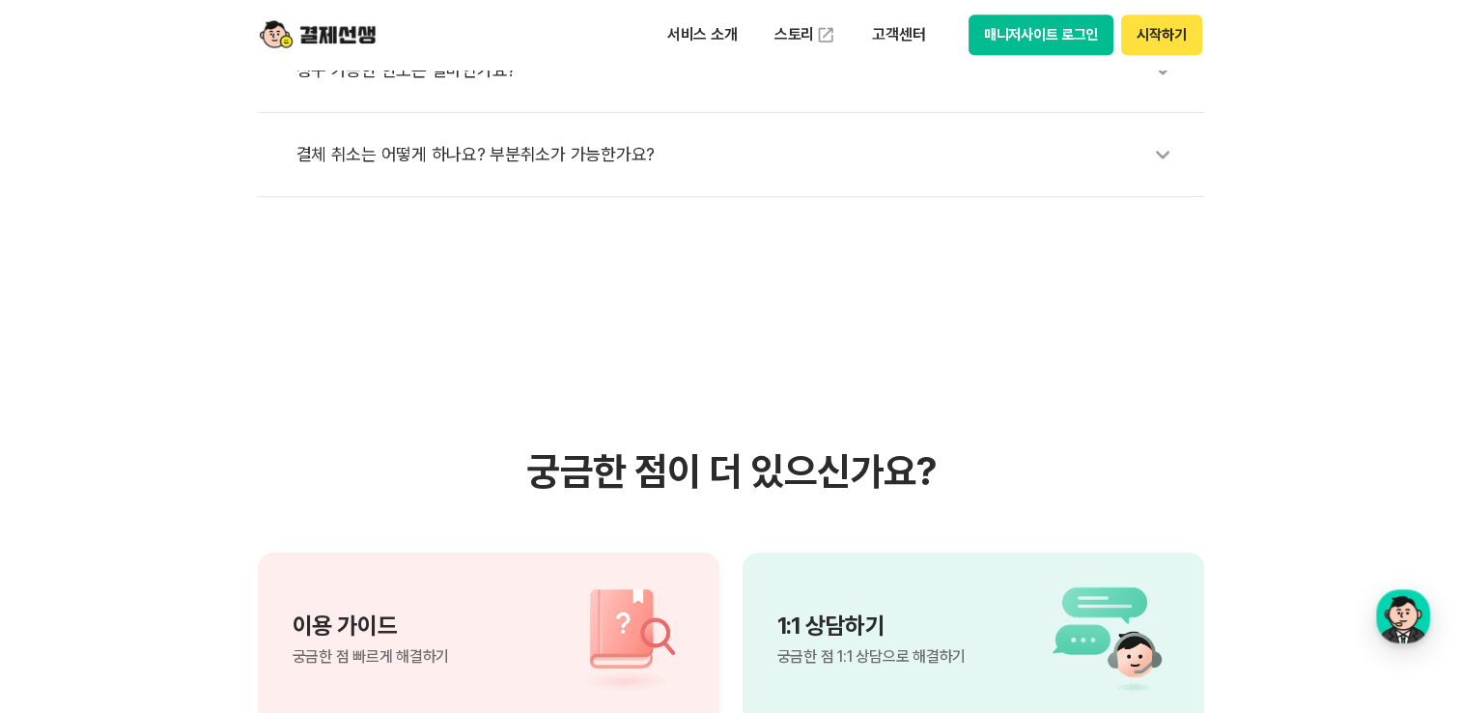
scroll to position [69, 0]
